Goal: Task Accomplishment & Management: Use online tool/utility

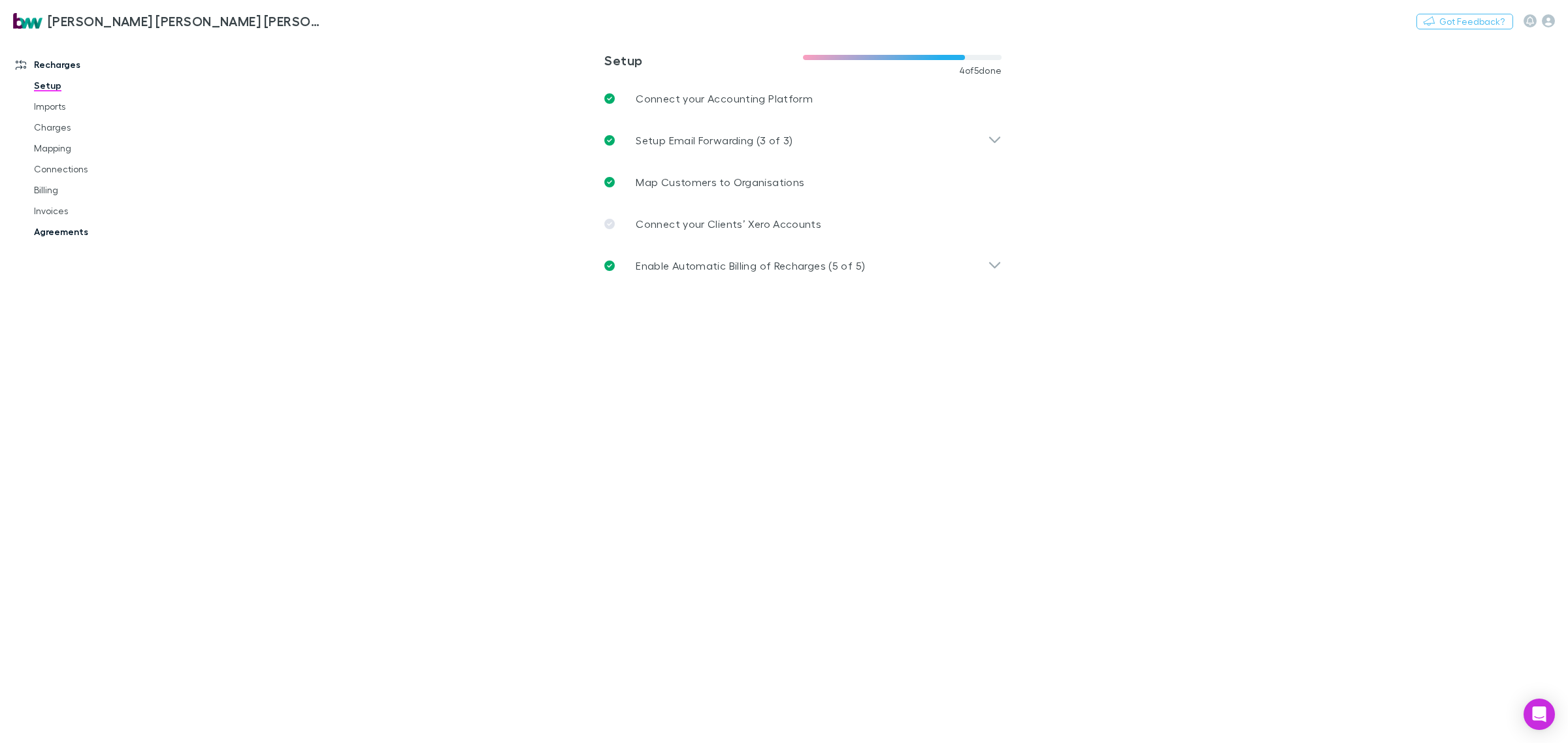
click at [70, 232] on link "Agreements" at bounding box center [103, 232] width 164 height 21
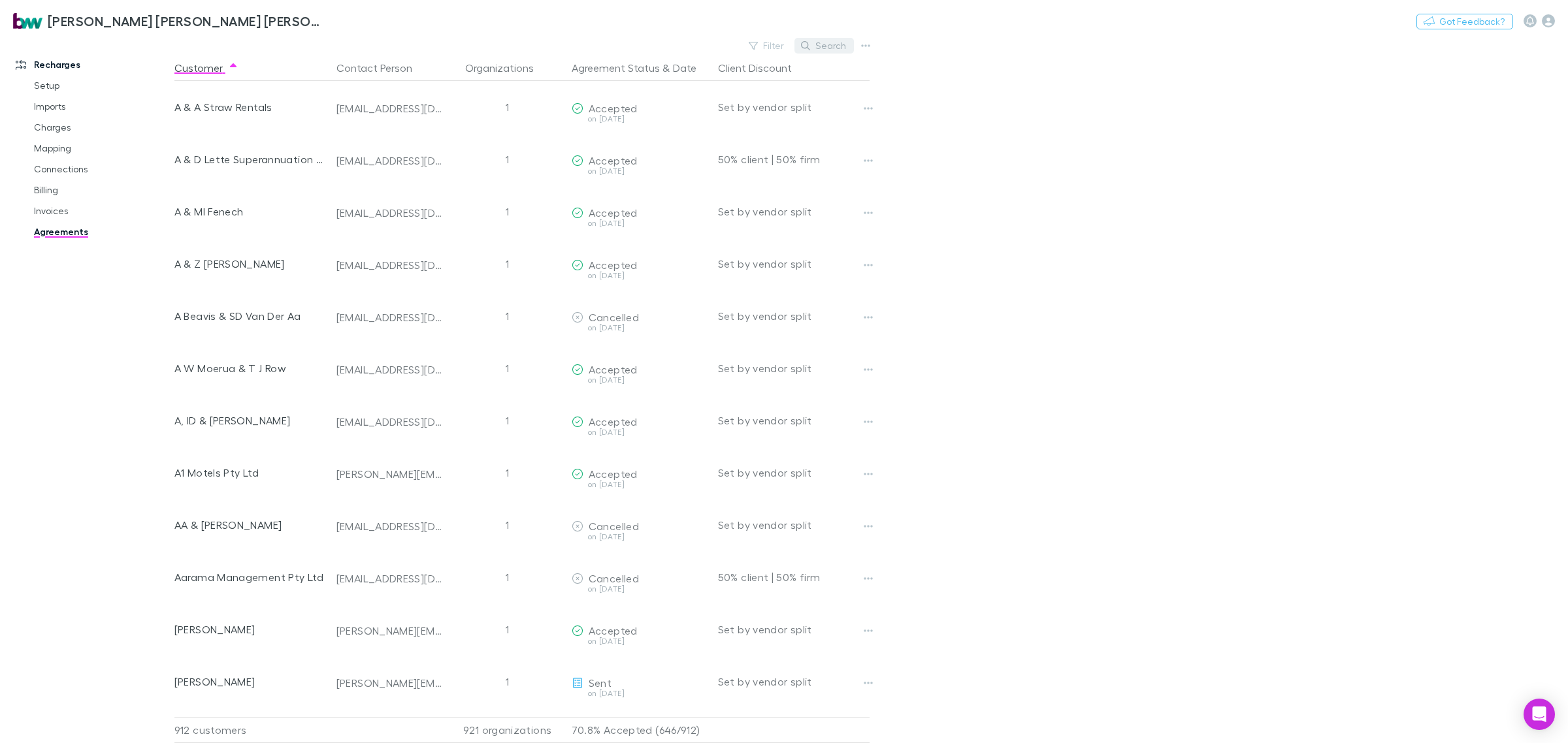
click at [839, 41] on button "Search" at bounding box center [824, 46] width 59 height 15
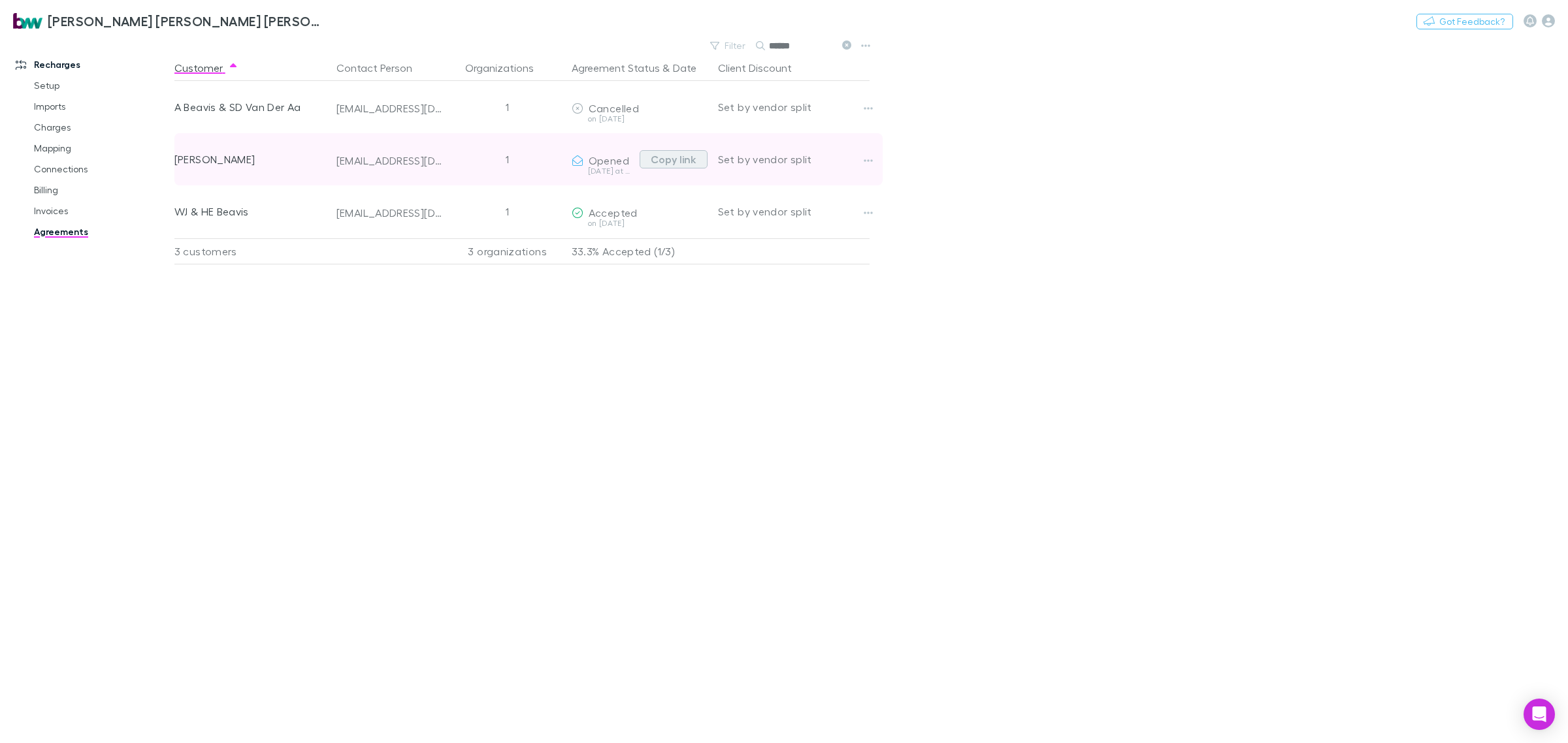
click at [684, 158] on button "Copy link" at bounding box center [673, 160] width 68 height 18
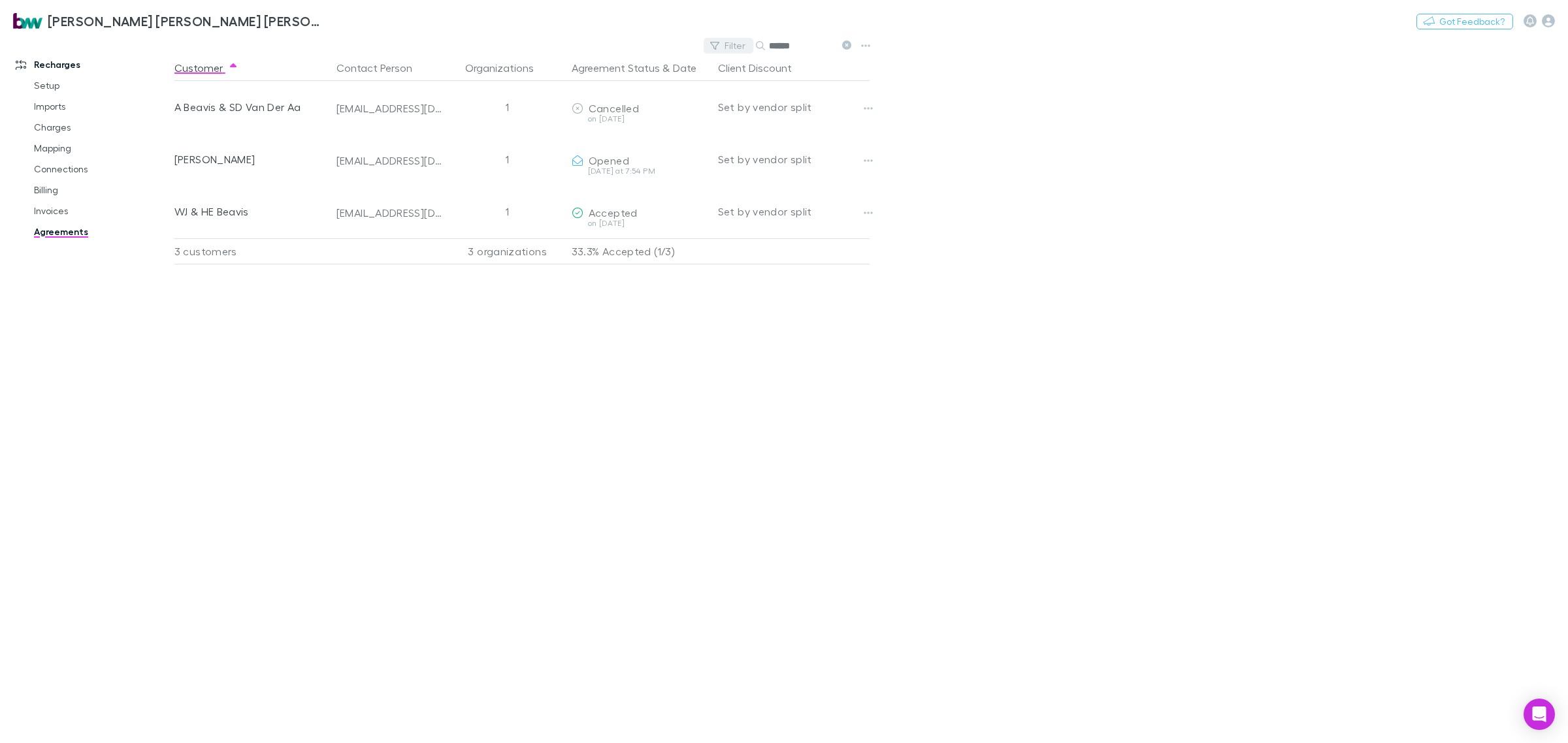
drag, startPoint x: 793, startPoint y: 46, endPoint x: 724, endPoint y: 48, distance: 69.0
click at [724, 48] on div "Filter Search ******" at bounding box center [781, 46] width 153 height 18
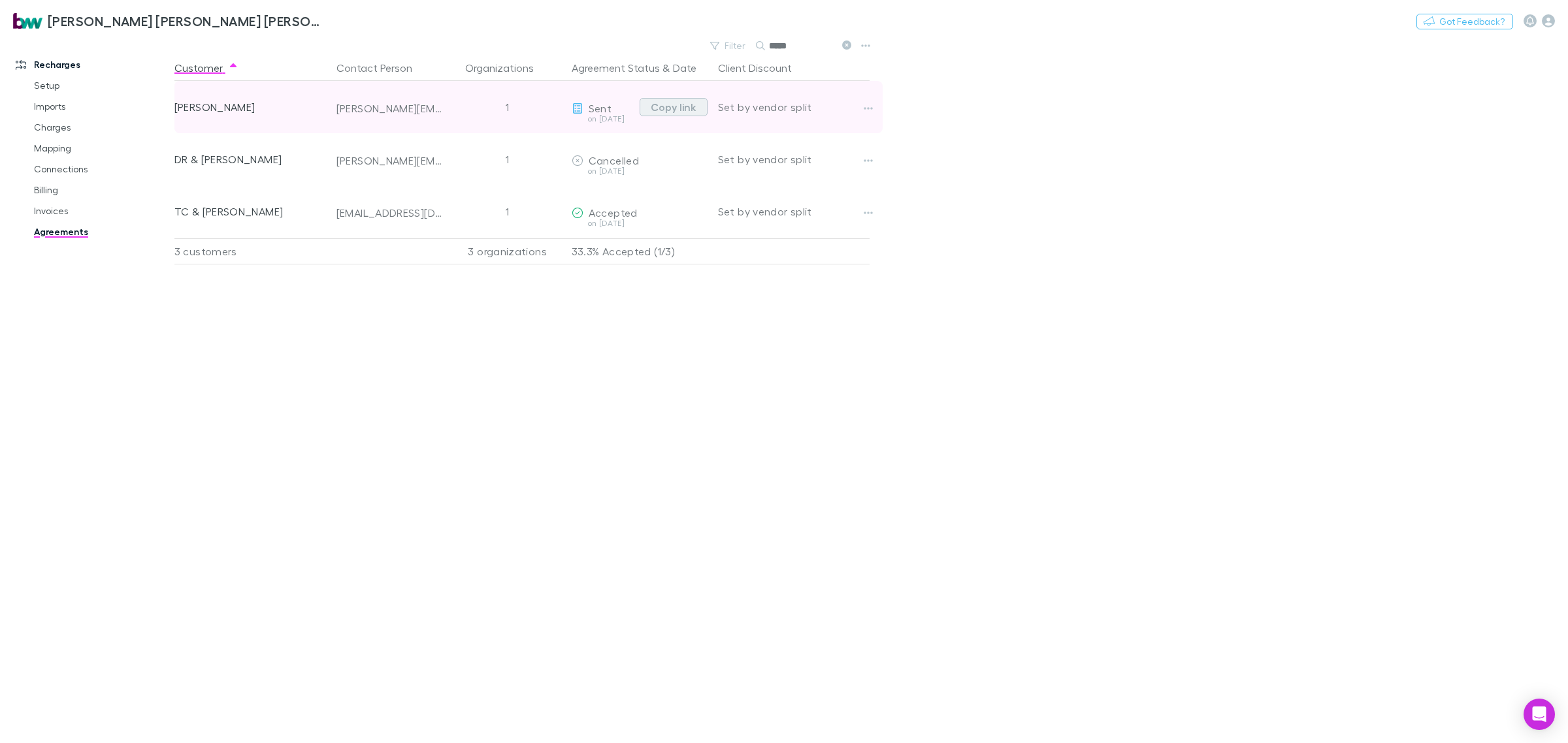
click at [667, 104] on button "Copy link" at bounding box center [673, 107] width 68 height 18
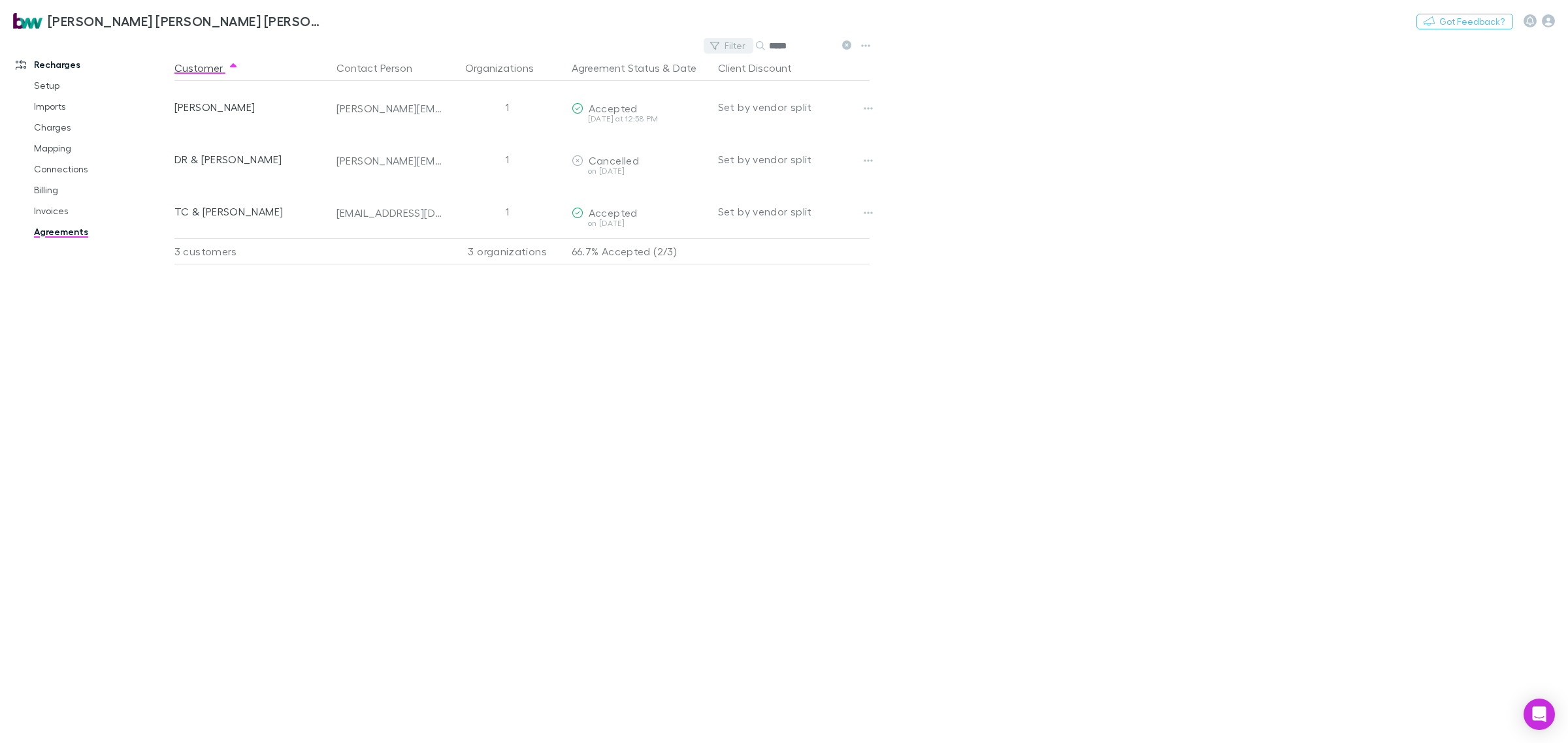
drag, startPoint x: 814, startPoint y: 37, endPoint x: 725, endPoint y: 48, distance: 89.7
click at [726, 47] on div "Filter Search *****" at bounding box center [781, 46] width 153 height 18
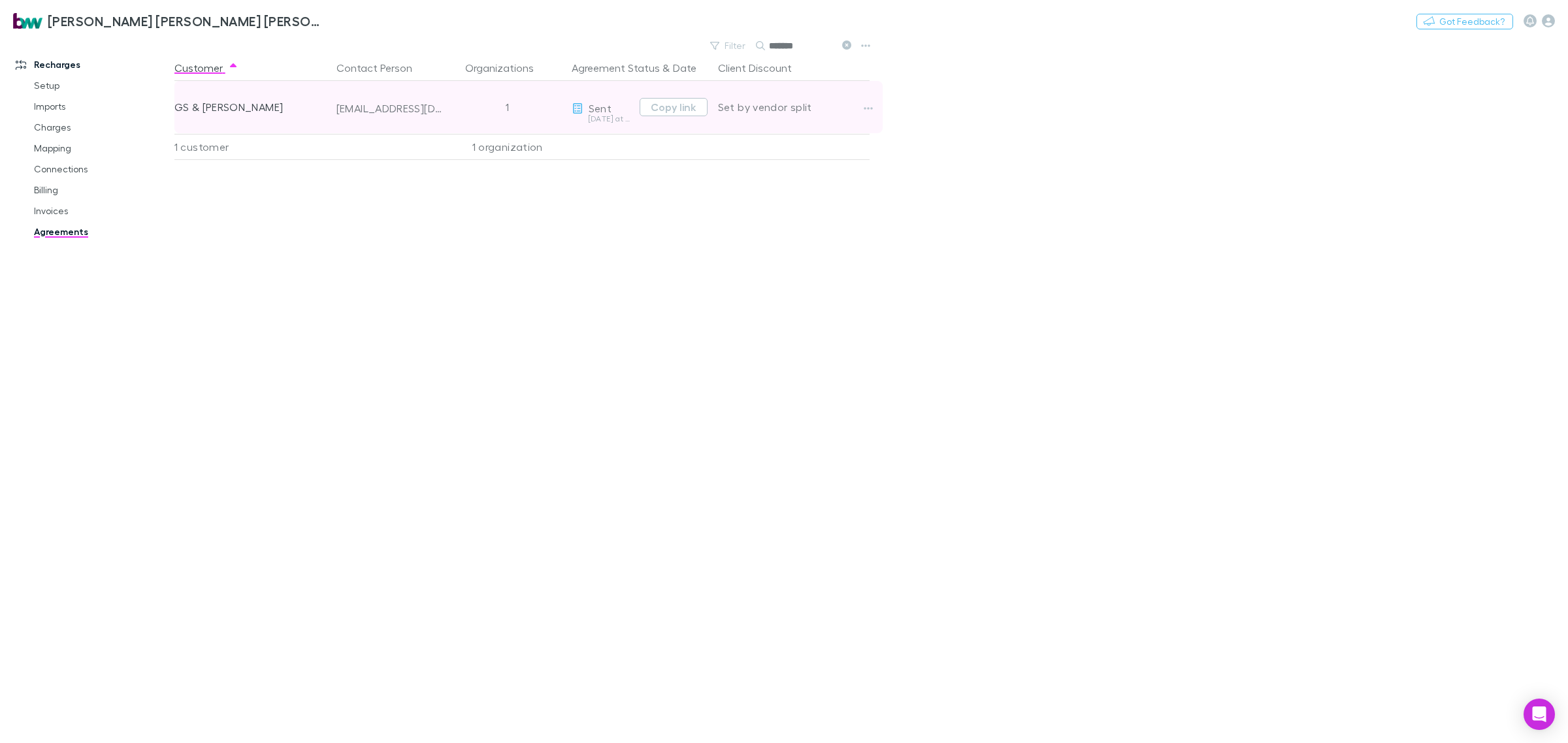
click at [589, 110] on span "Sent" at bounding box center [600, 107] width 23 height 12
click at [681, 111] on button "Copy link" at bounding box center [673, 107] width 68 height 18
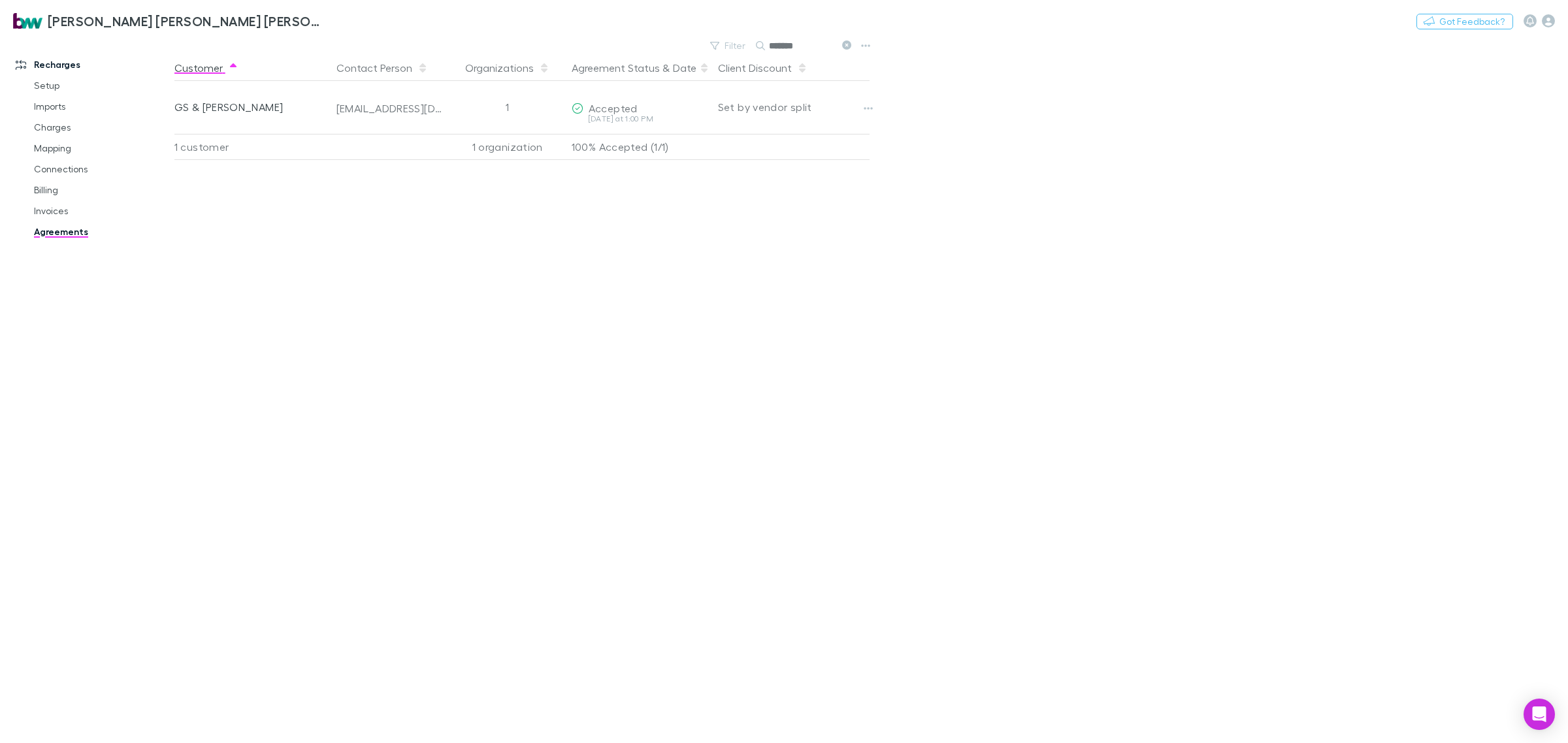
drag, startPoint x: 817, startPoint y: 46, endPoint x: 664, endPoint y: 58, distance: 153.5
click at [664, 57] on main "Filter Search ******* Customer Contact Person Organizations Agreement Status & …" at bounding box center [871, 390] width 1394 height 707
type input "*"
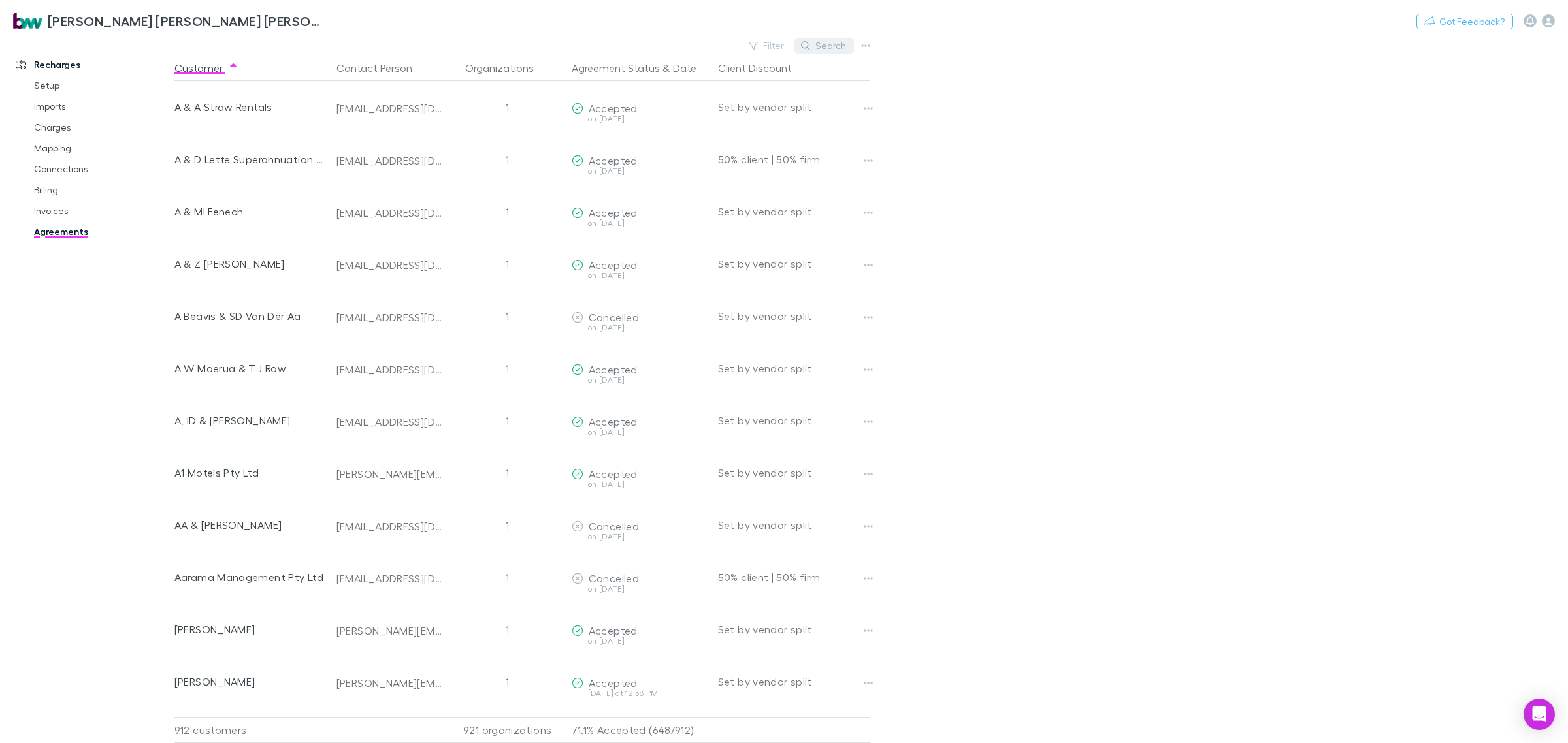
click at [831, 43] on button "Search" at bounding box center [824, 46] width 59 height 15
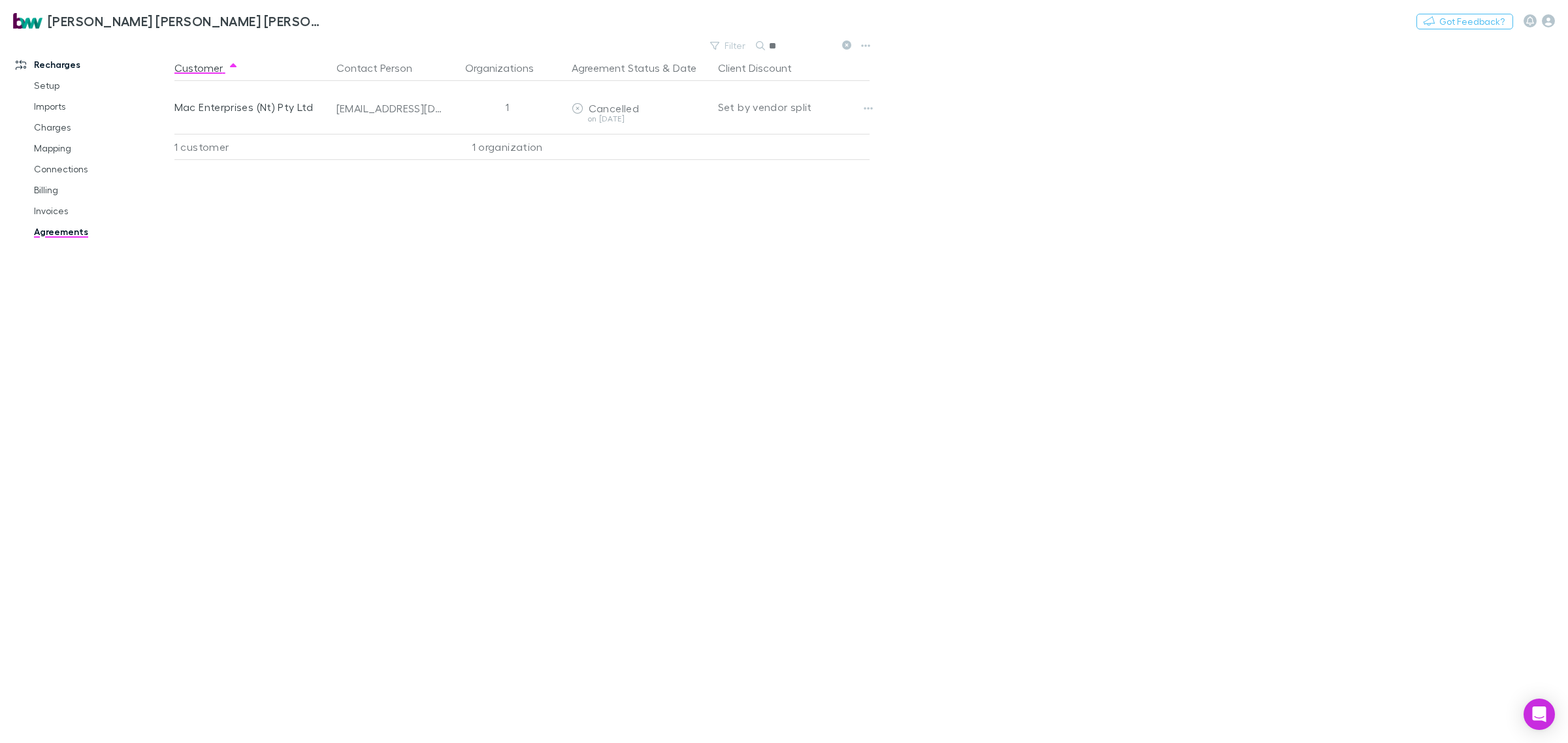
type input "*"
type input "*****"
click at [74, 167] on link "Connections" at bounding box center [103, 169] width 164 height 21
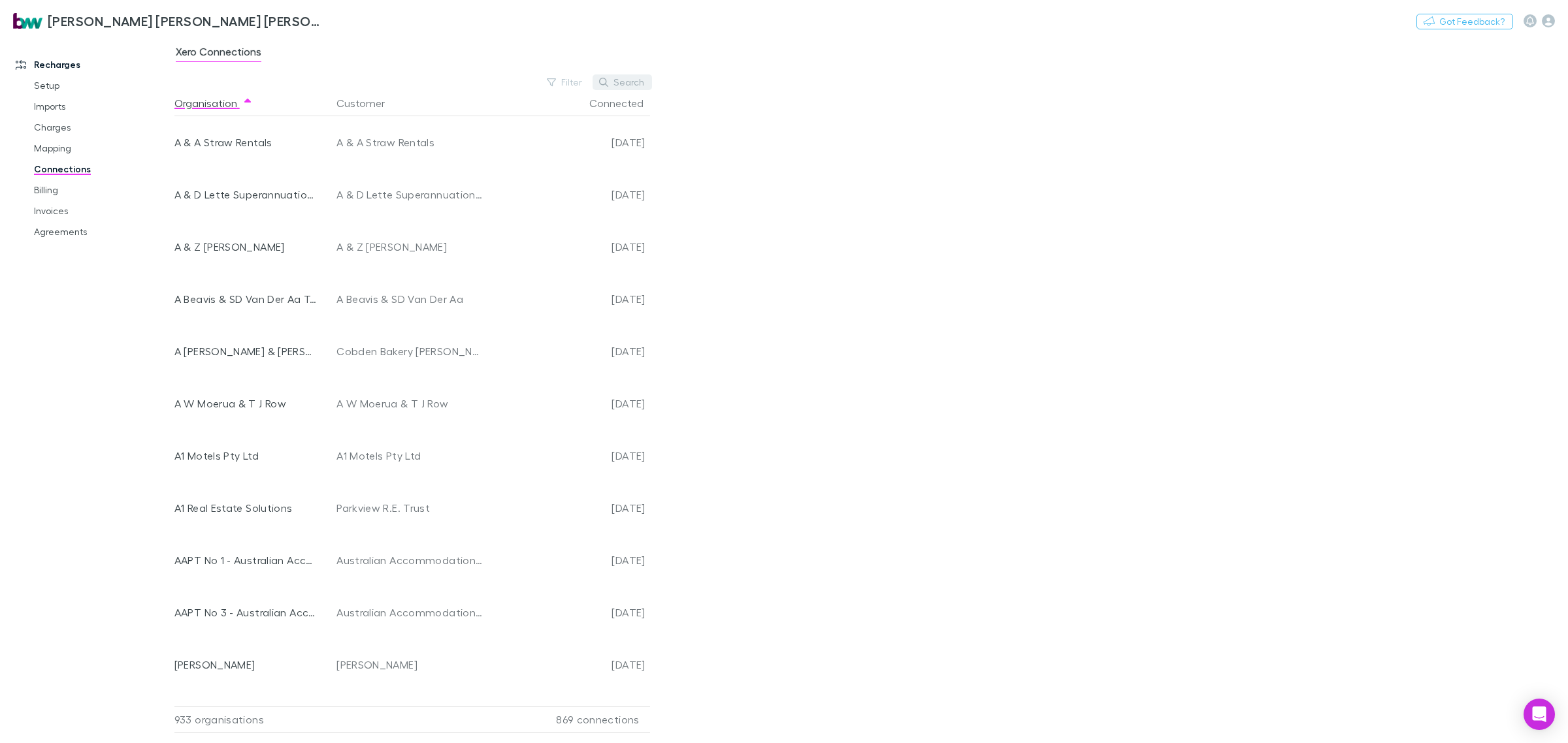
click at [642, 85] on button "Search" at bounding box center [622, 82] width 59 height 15
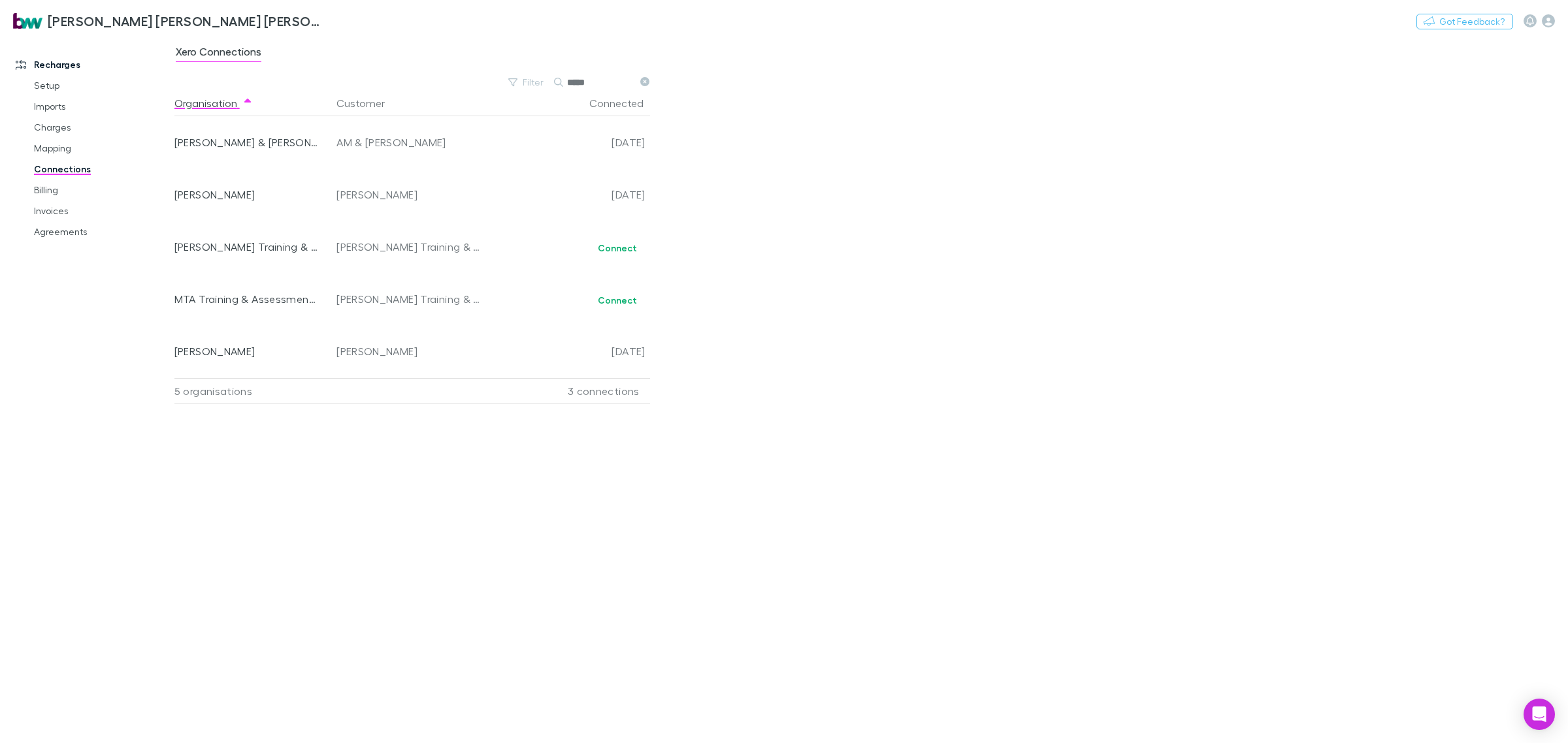
type input "*****"
click at [283, 526] on div "Organisation Customer Connected MASON LANCE & ANNETTE.XPA AM & LW Mason 2024-11…" at bounding box center [418, 412] width 487 height 643
click at [626, 250] on button "Connect" at bounding box center [617, 247] width 56 height 15
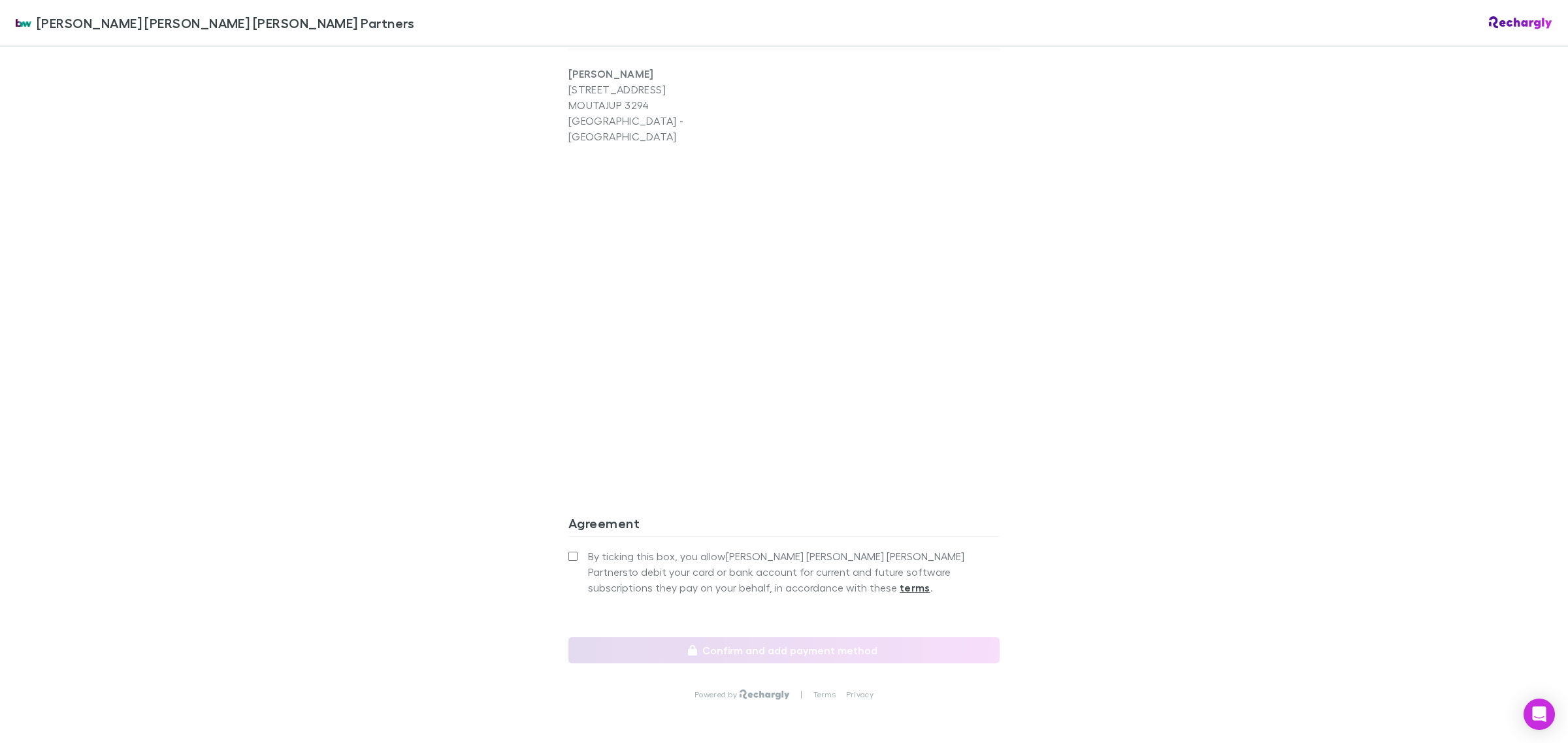
scroll to position [1392, 0]
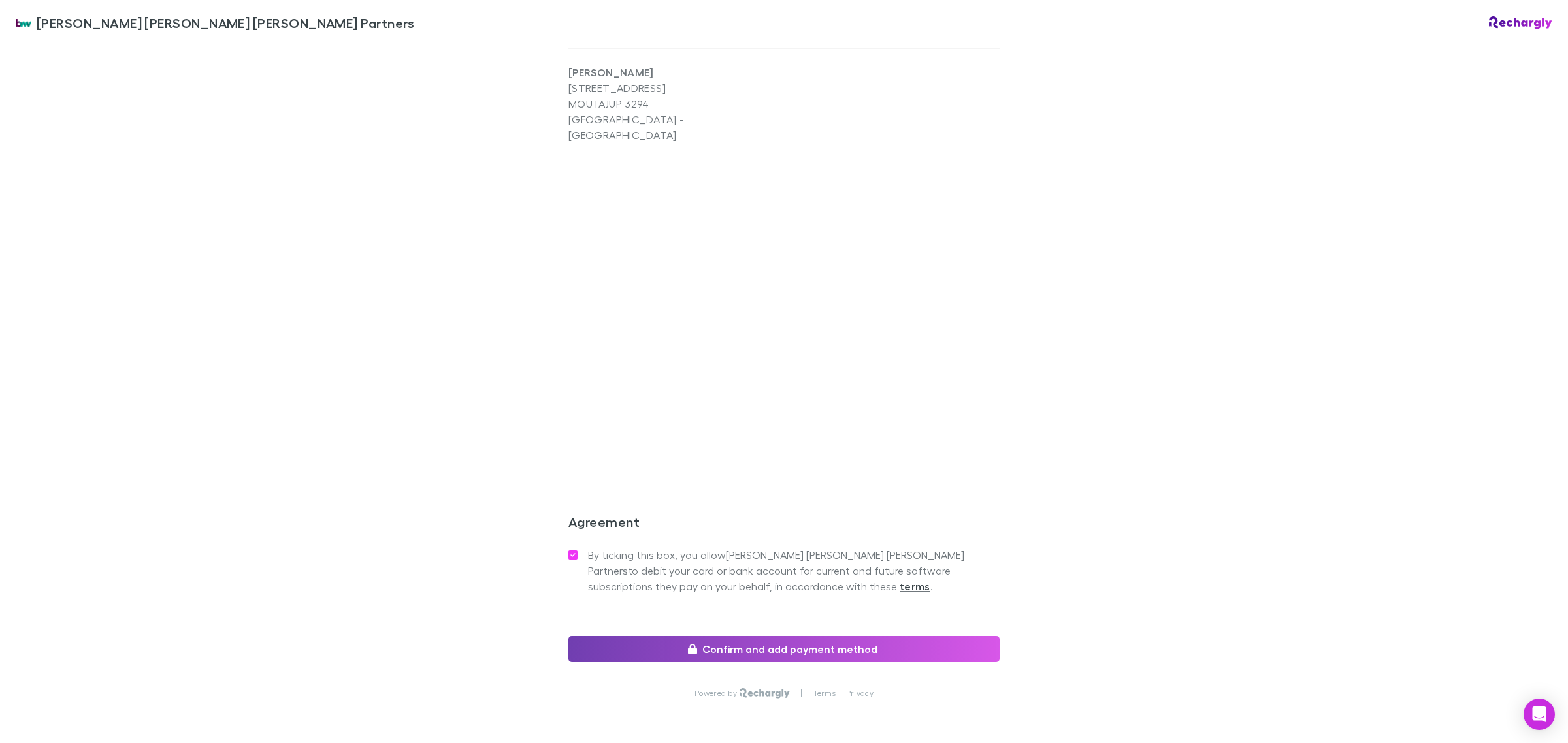
click at [724, 636] on button "Confirm and add payment method" at bounding box center [784, 649] width 431 height 26
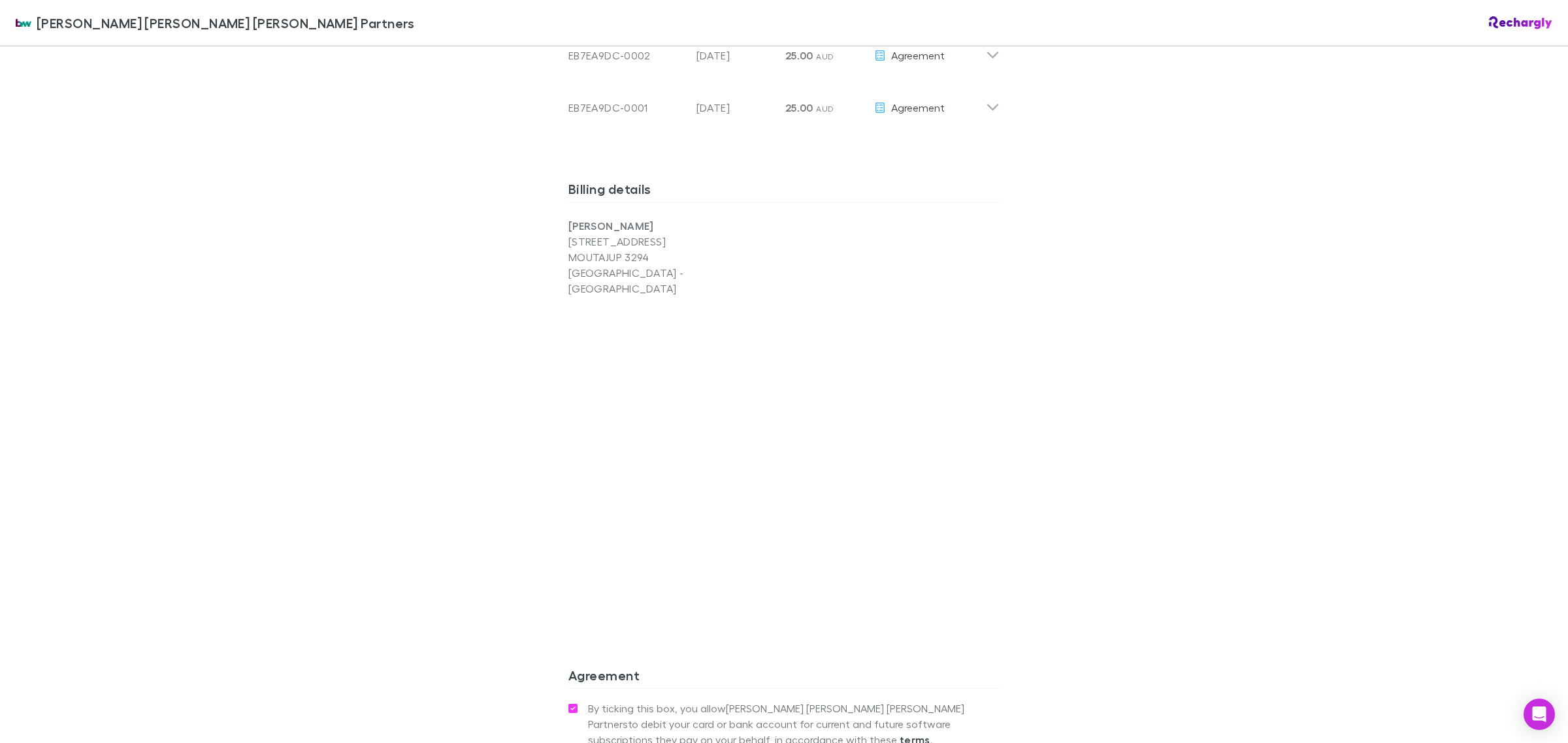
scroll to position [1389, 0]
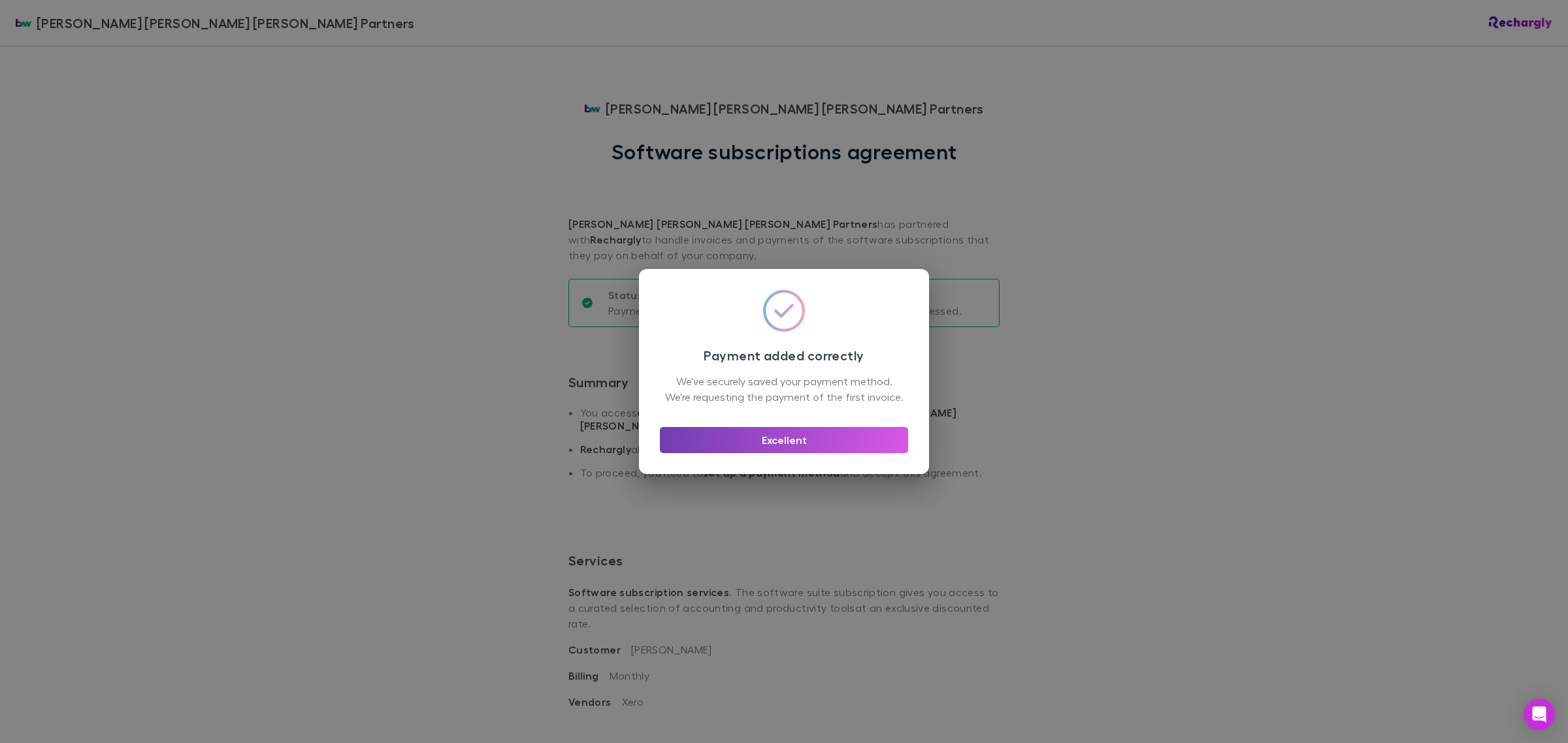
click at [720, 444] on button "Excellent" at bounding box center [784, 440] width 248 height 26
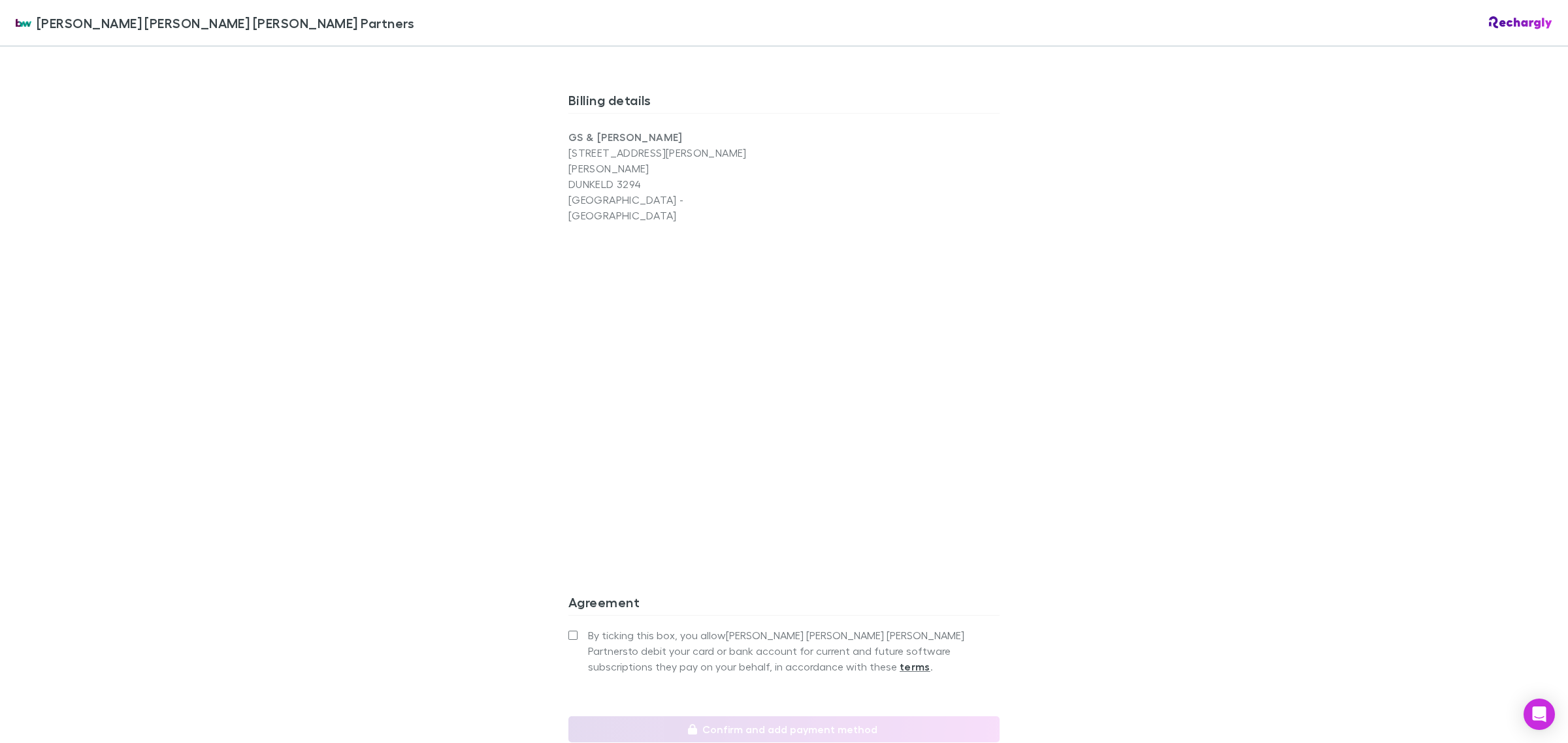
scroll to position [1392, 0]
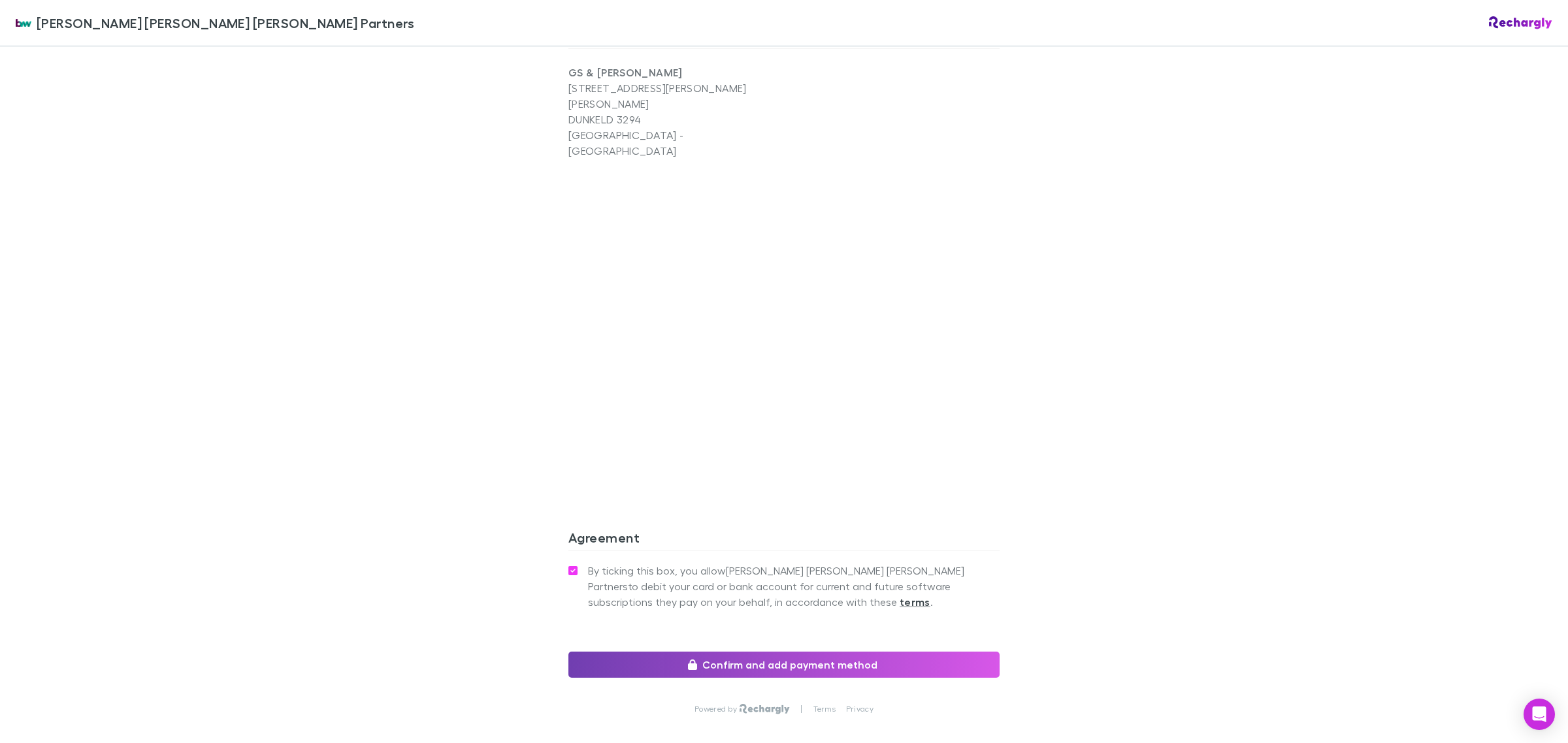
click at [636, 652] on button "Confirm and add payment method" at bounding box center [784, 665] width 431 height 26
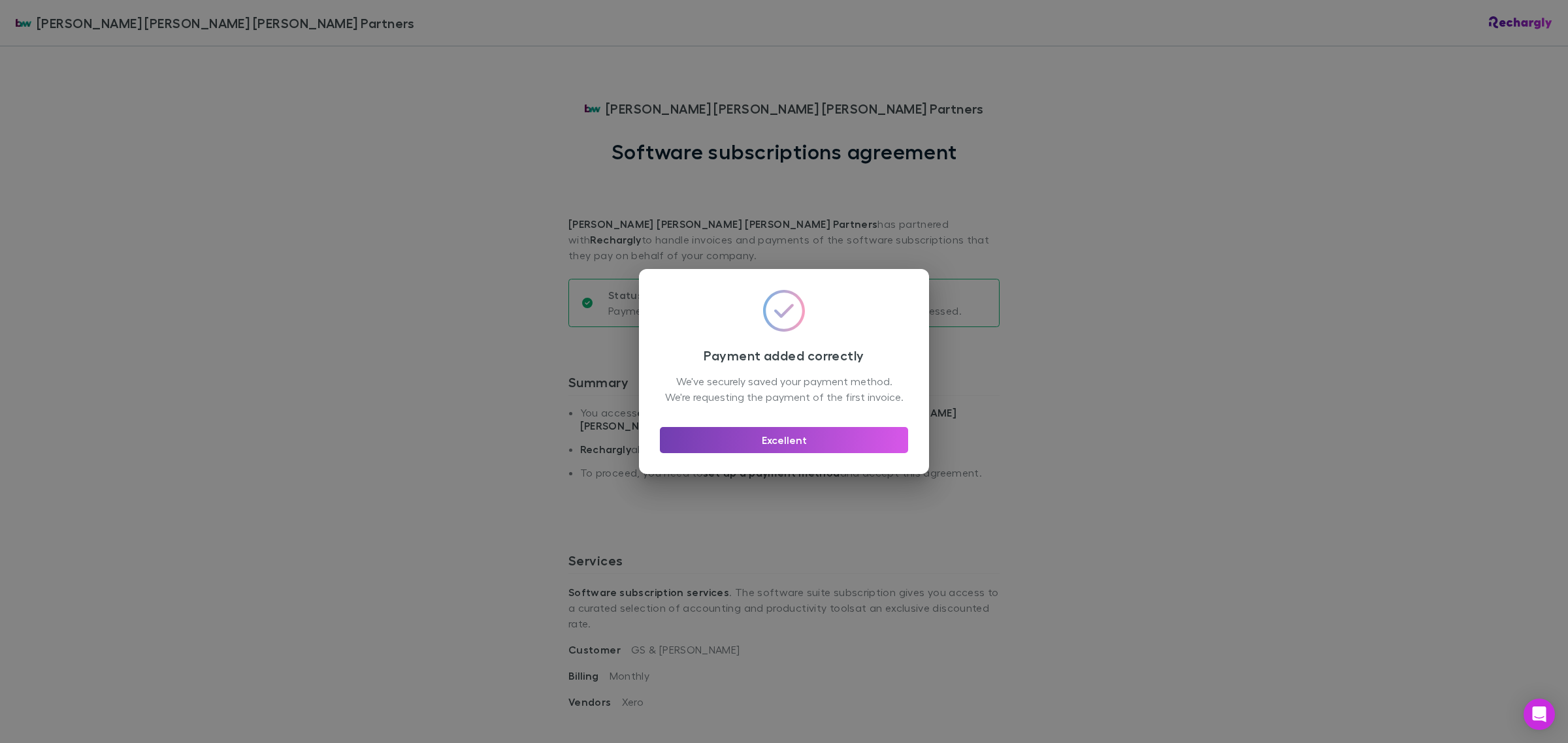
click at [727, 444] on button "Excellent" at bounding box center [784, 440] width 248 height 26
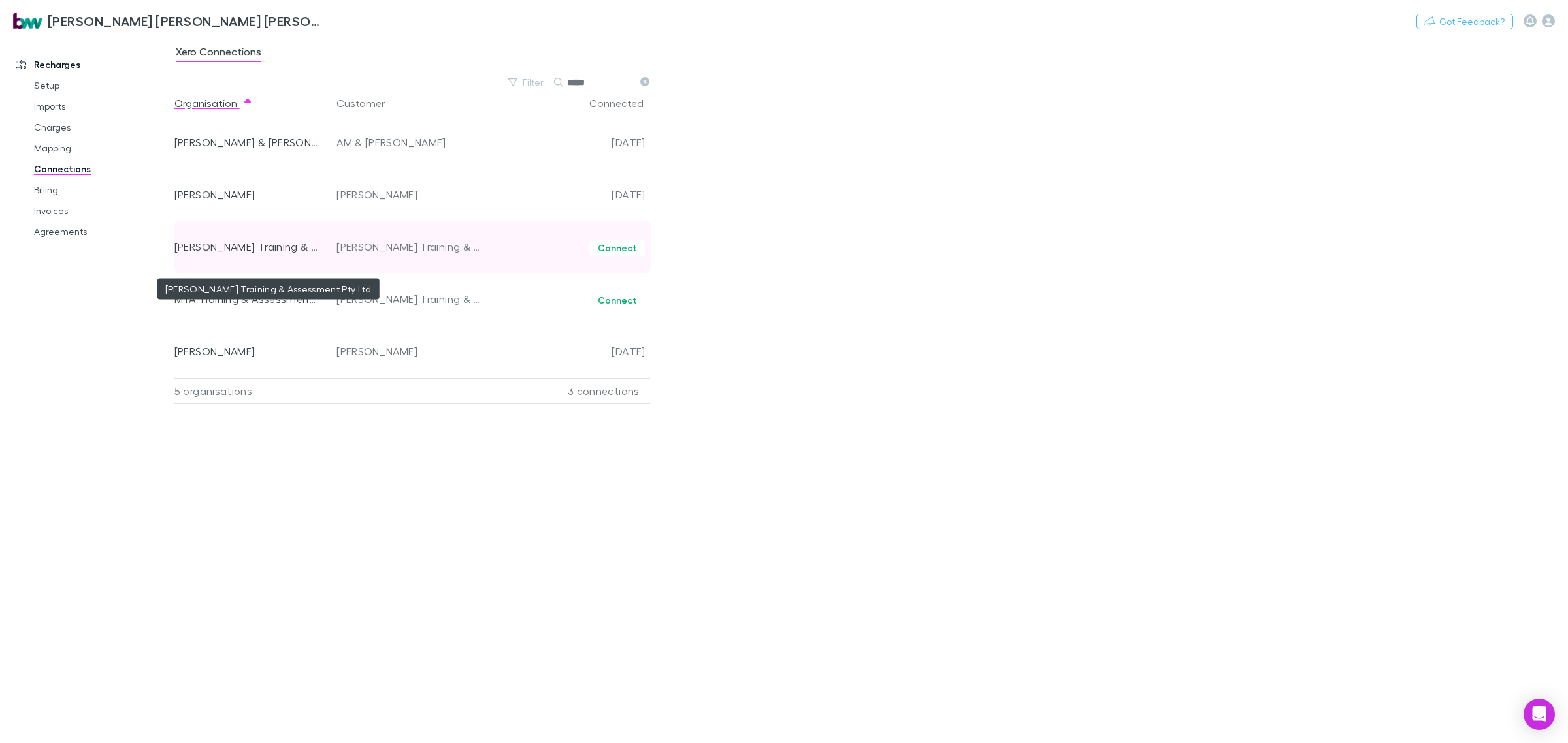
click at [210, 248] on div "[PERSON_NAME] Training & Assessment Pty Ltd" at bounding box center [246, 247] width 144 height 52
click at [207, 249] on div "[PERSON_NAME] Training & Assessment Pty Ltd" at bounding box center [246, 247] width 144 height 52
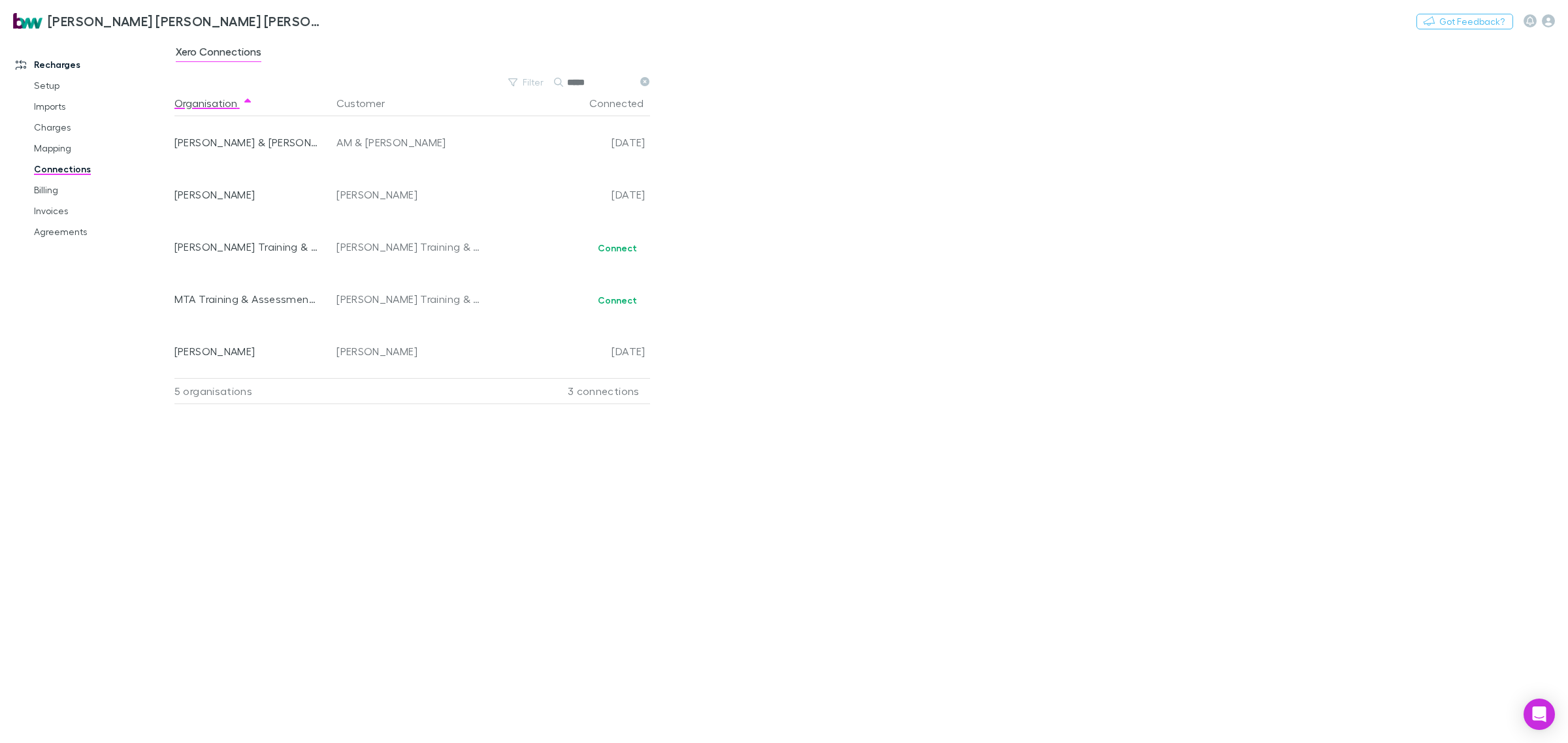
click at [90, 314] on div "Recharges Setup Imports Charges Mapping Connections Billing Invoices Agreements" at bounding box center [94, 388] width 187 height 693
click at [51, 146] on link "Mapping" at bounding box center [103, 148] width 164 height 21
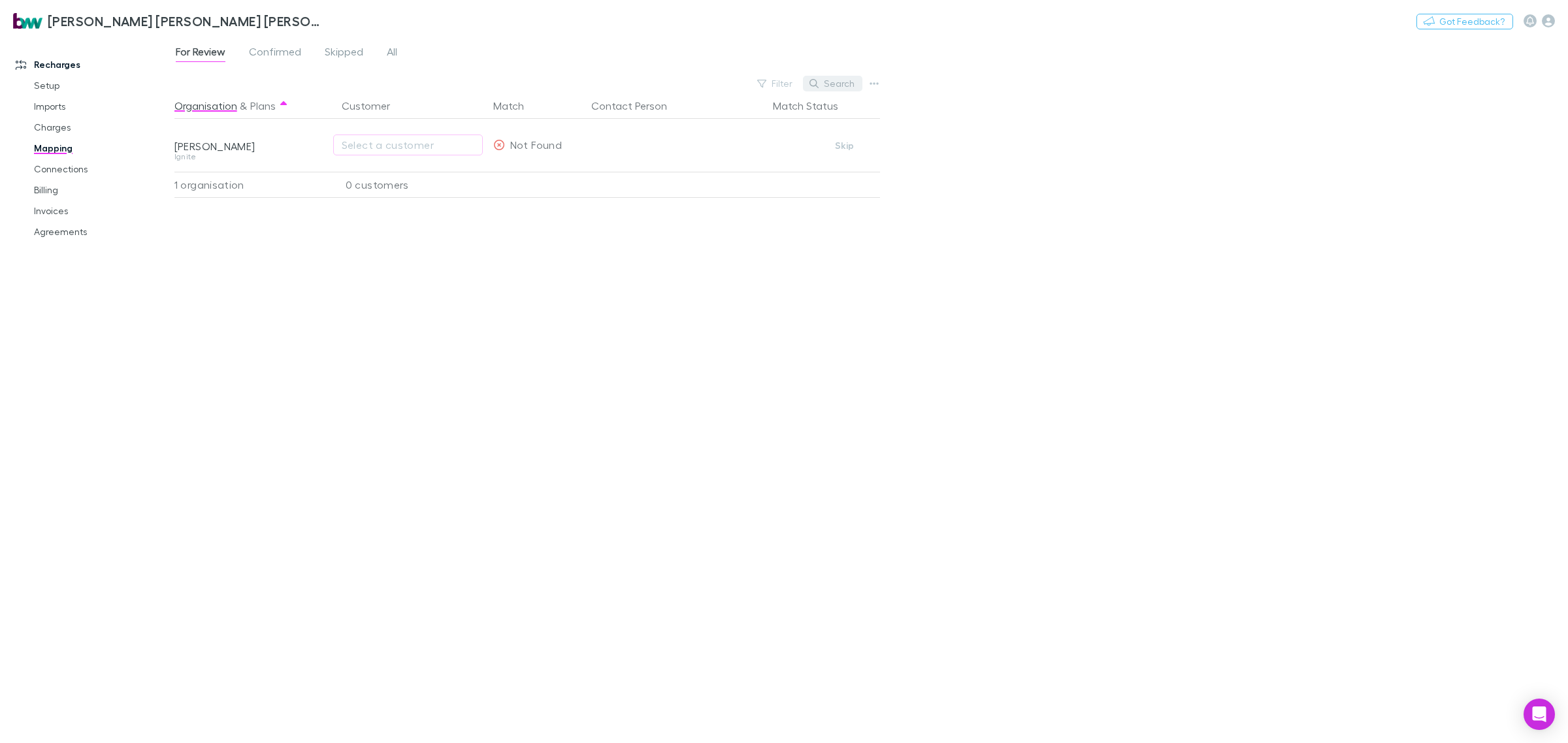
click at [839, 78] on button "Search" at bounding box center [833, 83] width 59 height 15
click at [825, 81] on input "text" at bounding box center [810, 84] width 65 height 18
type input "*****"
click at [33, 126] on link "Charges" at bounding box center [103, 128] width 164 height 21
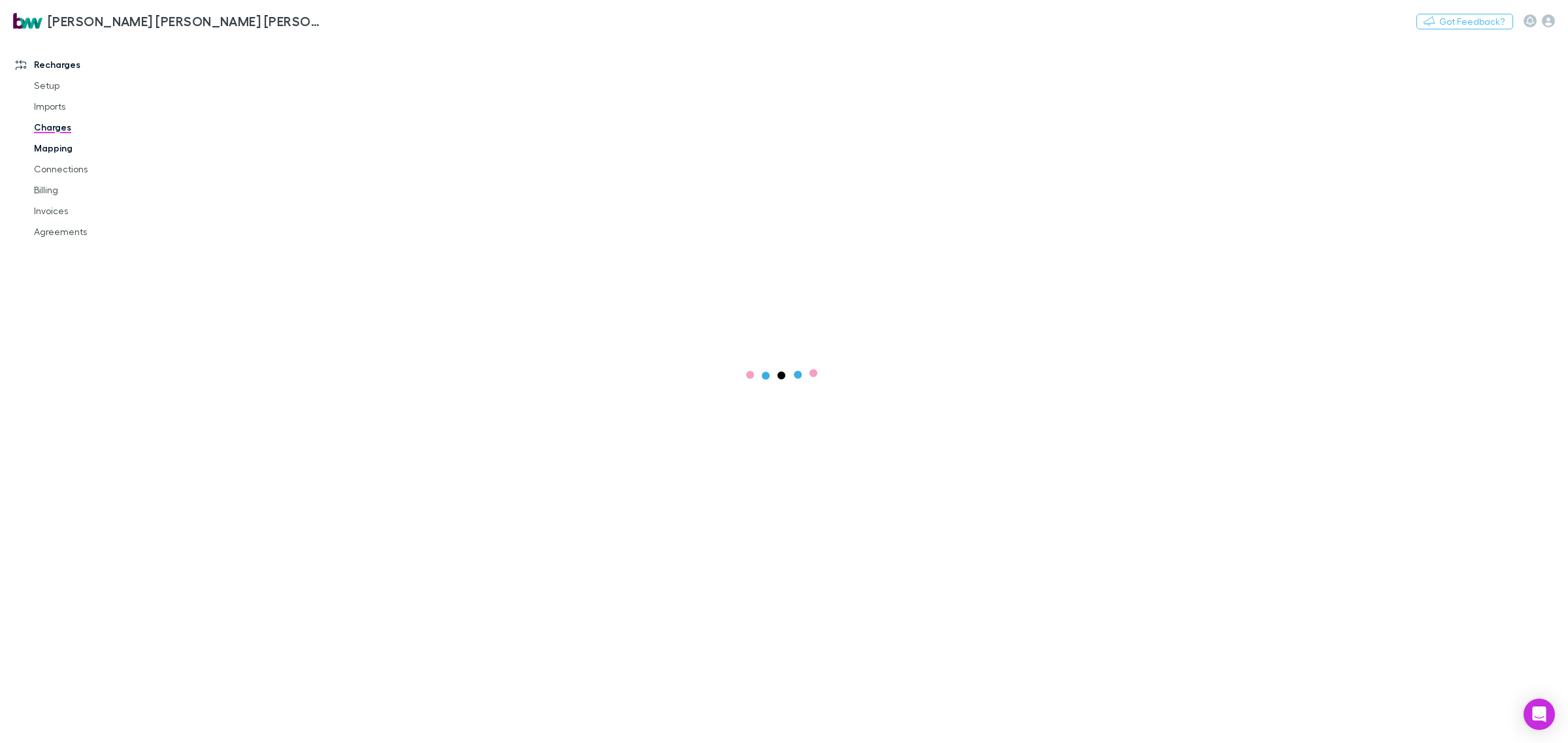
click at [59, 154] on link "Mapping" at bounding box center [103, 148] width 164 height 21
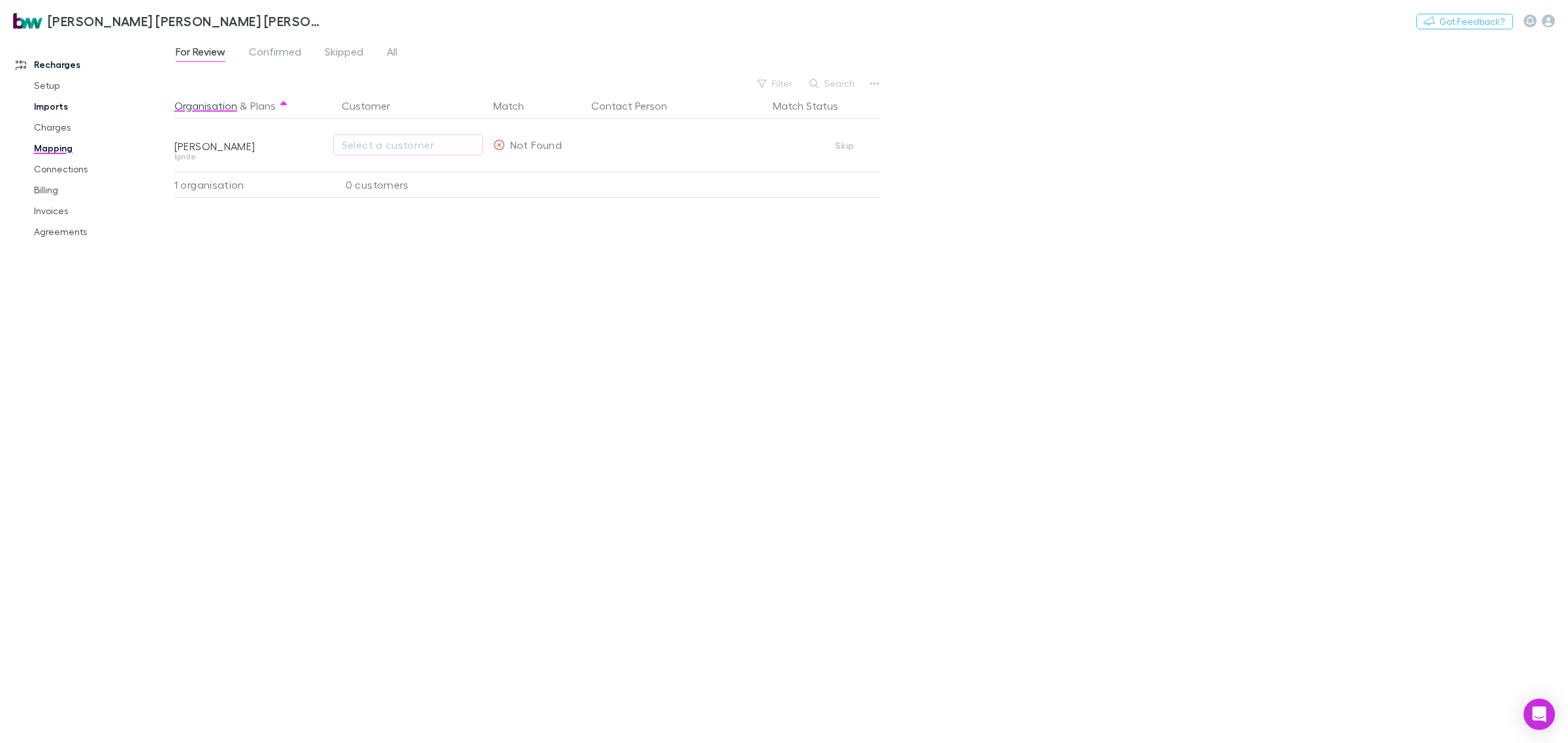
click at [50, 102] on link "Imports" at bounding box center [103, 107] width 164 height 21
click at [605, 85] on button "Search" at bounding box center [614, 83] width 59 height 15
type input "*****"
click at [61, 230] on link "Agreements" at bounding box center [103, 232] width 164 height 21
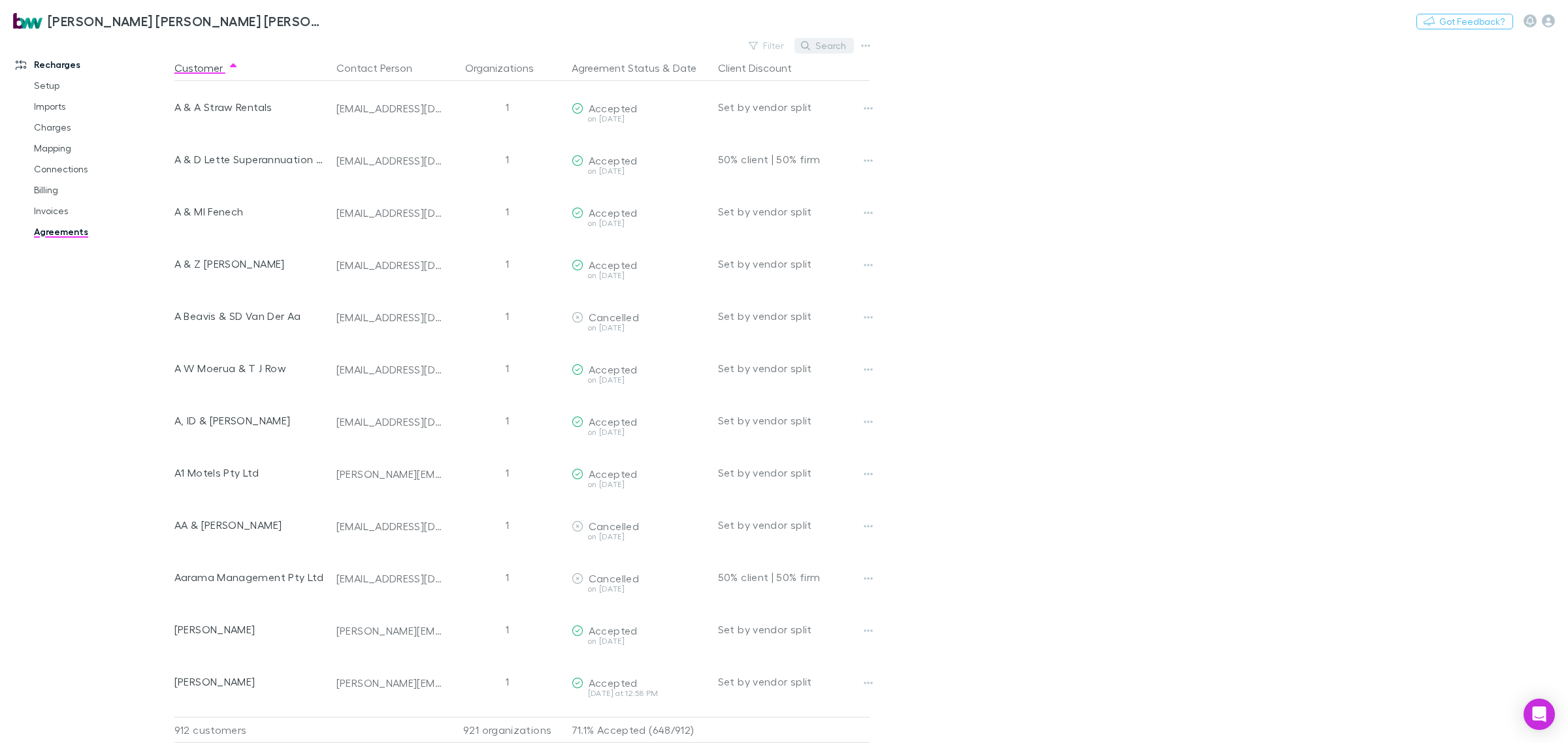
click at [834, 45] on button "Search" at bounding box center [824, 46] width 59 height 15
type input "*"
click at [50, 129] on link "Charges" at bounding box center [103, 128] width 164 height 21
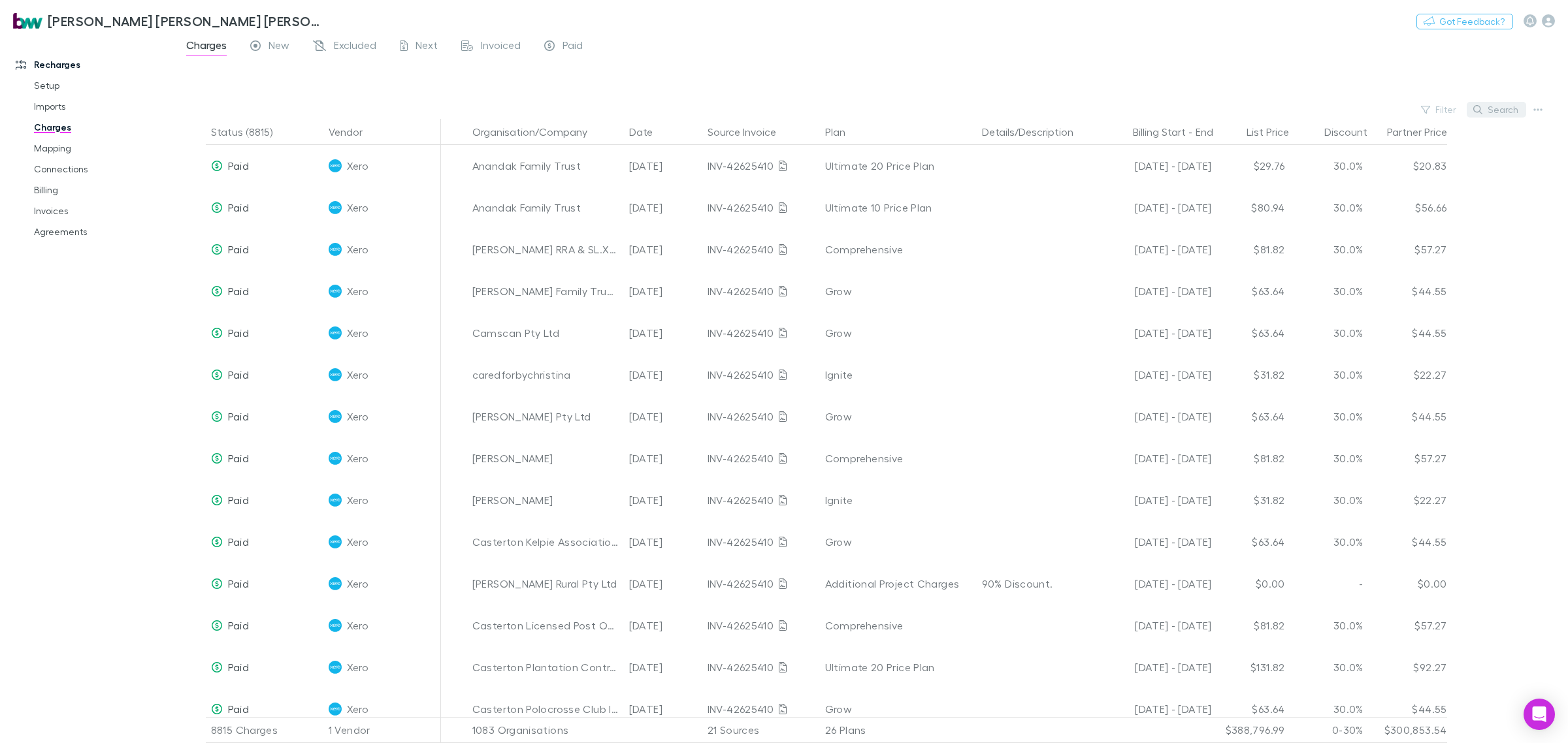
click at [1506, 107] on button "Search" at bounding box center [1496, 109] width 59 height 15
click at [1465, 111] on input "text" at bounding box center [1474, 110] width 65 height 18
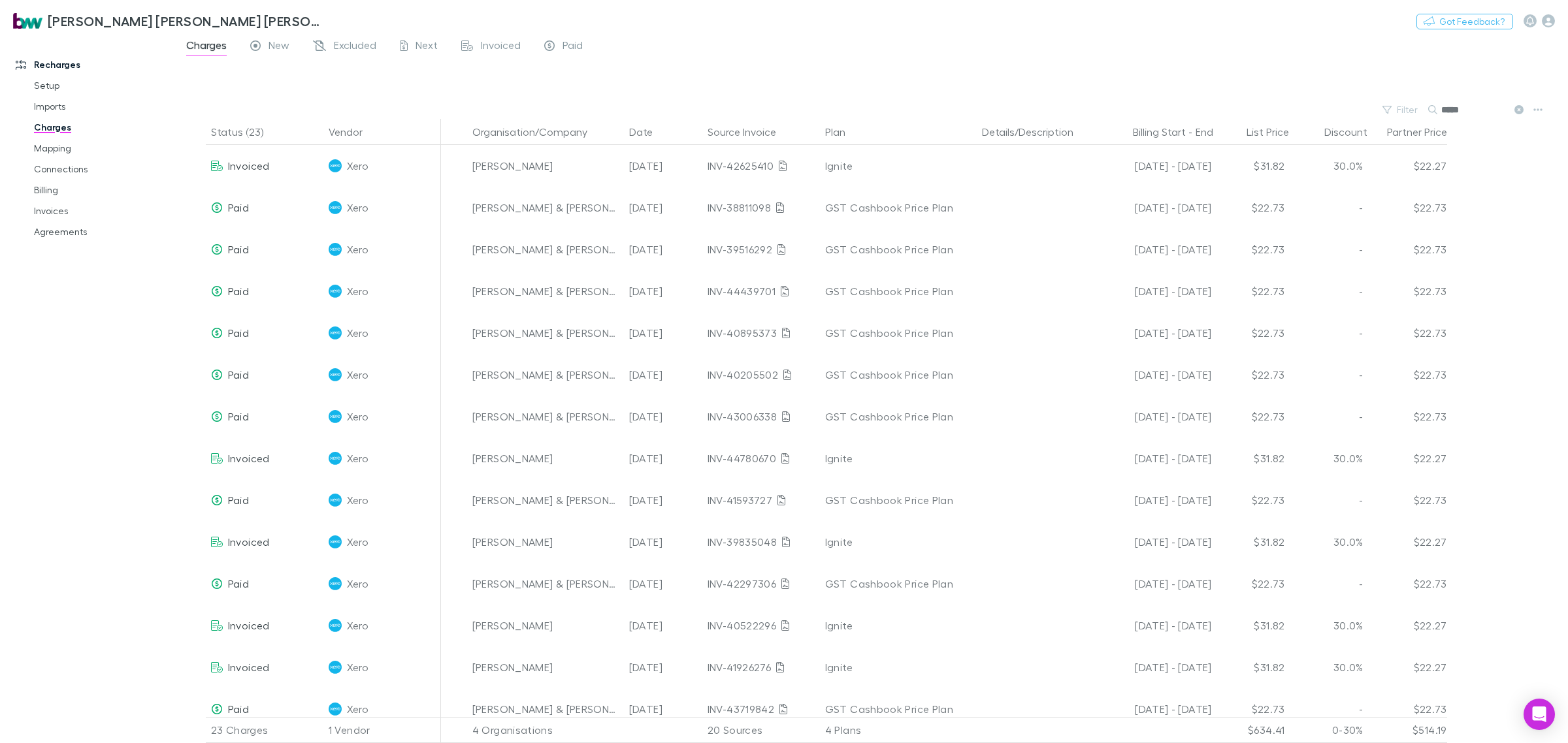
type input "*****"
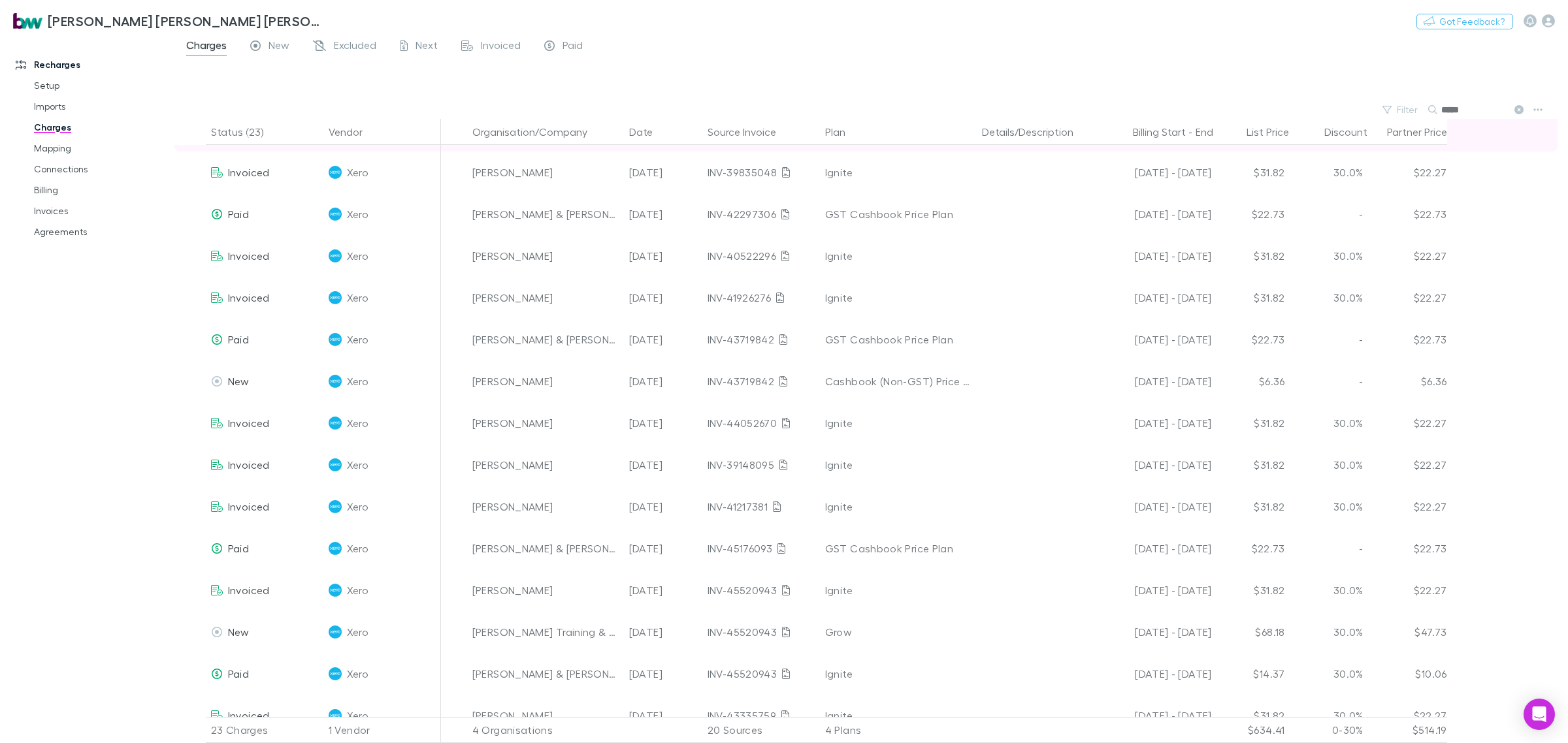
scroll to position [393, 0]
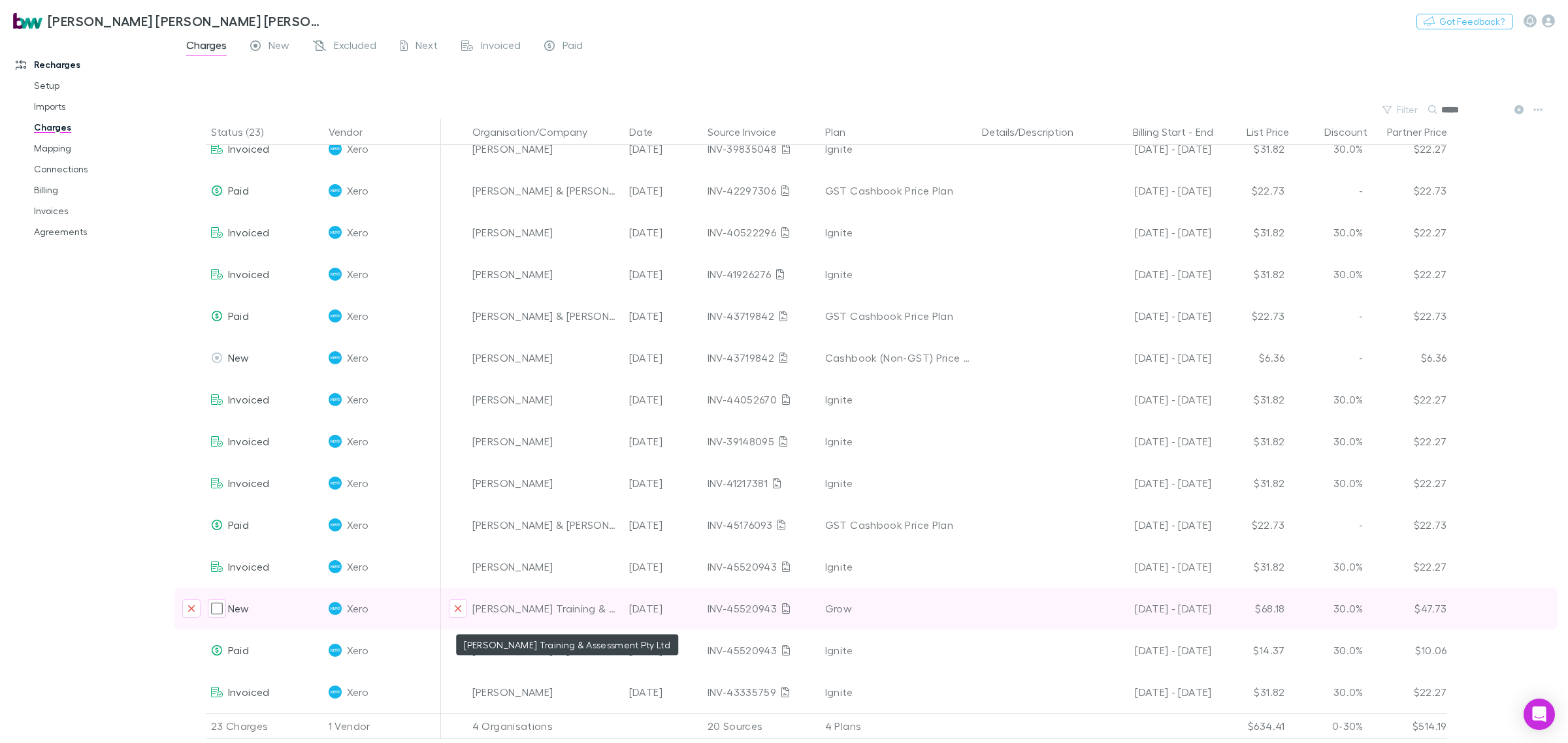
click at [512, 614] on div "[PERSON_NAME] Training & Assessment Pty Ltd" at bounding box center [545, 608] width 147 height 42
click at [523, 608] on div "[PERSON_NAME] Training & Assessment Pty Ltd" at bounding box center [545, 608] width 147 height 42
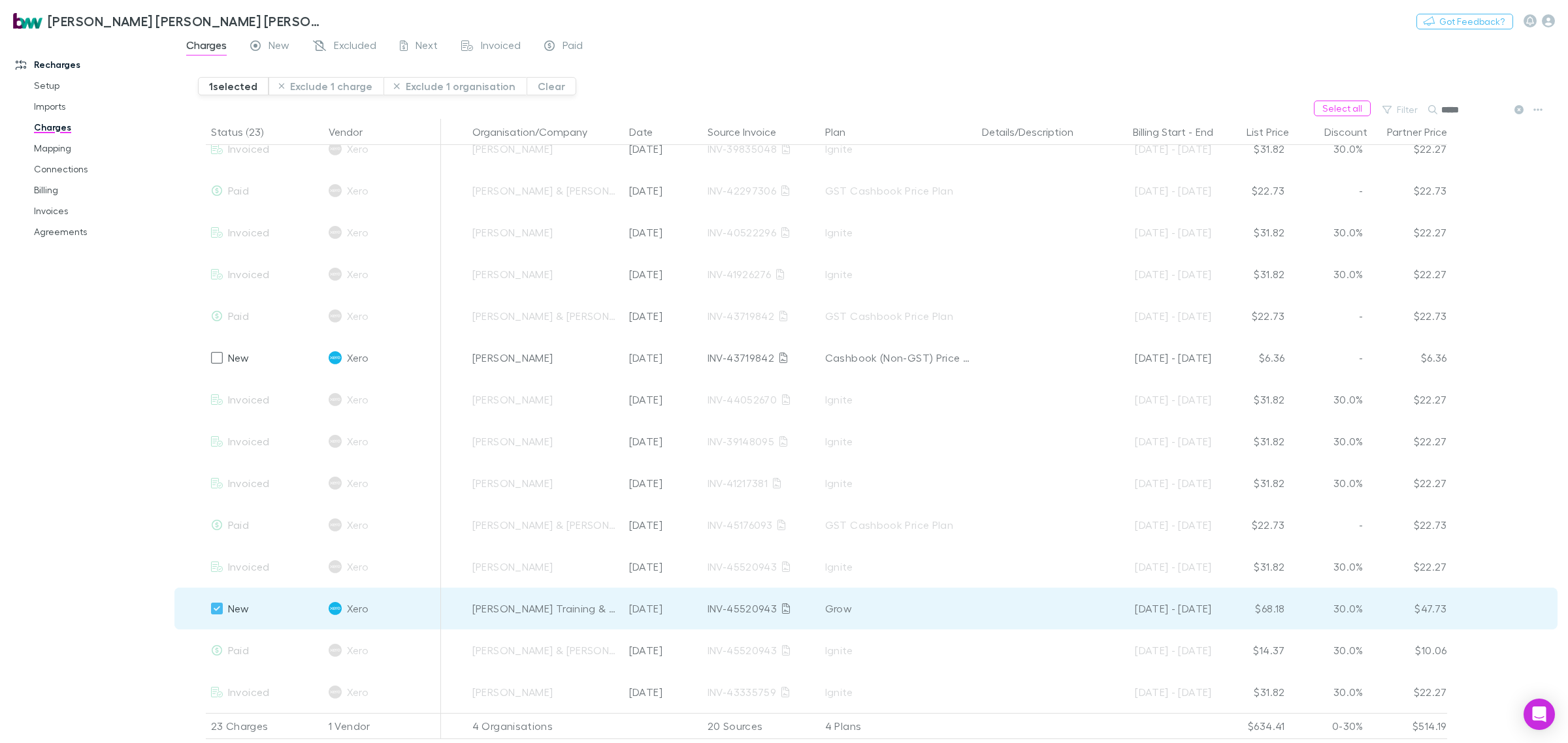
click at [105, 509] on div "Recharges Setup Imports Charges Mapping Connections Billing Invoices Agreements" at bounding box center [94, 388] width 187 height 693
